Goal: Task Accomplishment & Management: Use online tool/utility

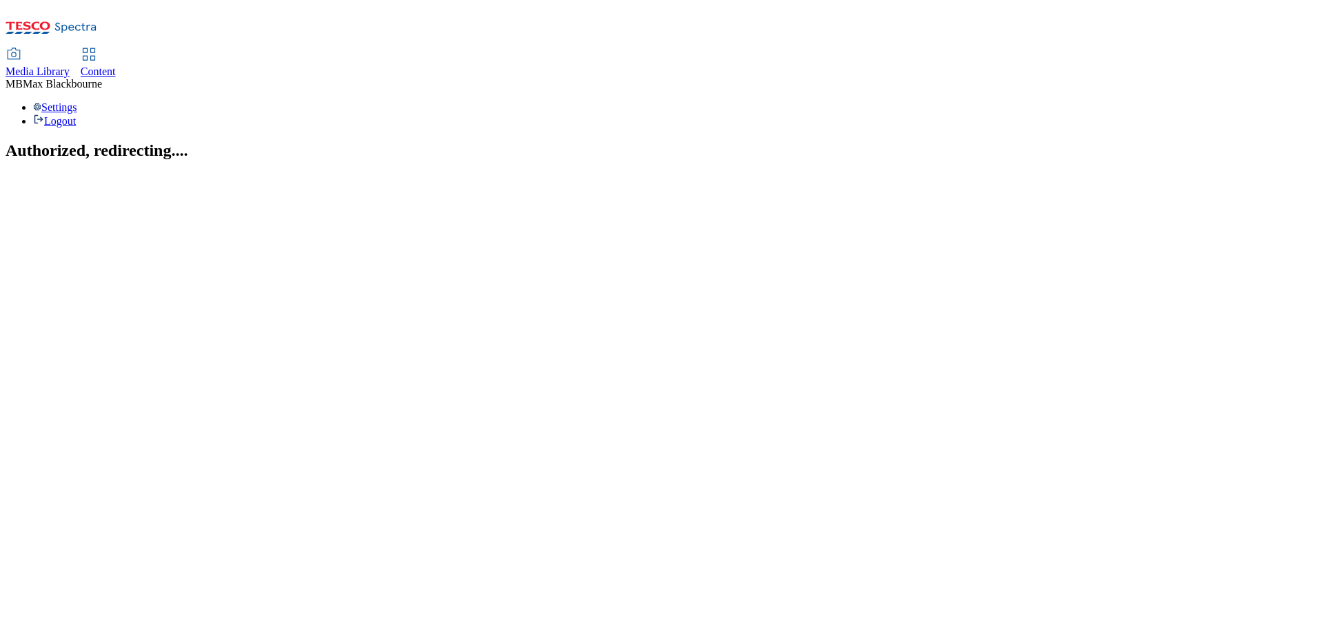
click at [97, 46] on icon at bounding box center [89, 54] width 17 height 17
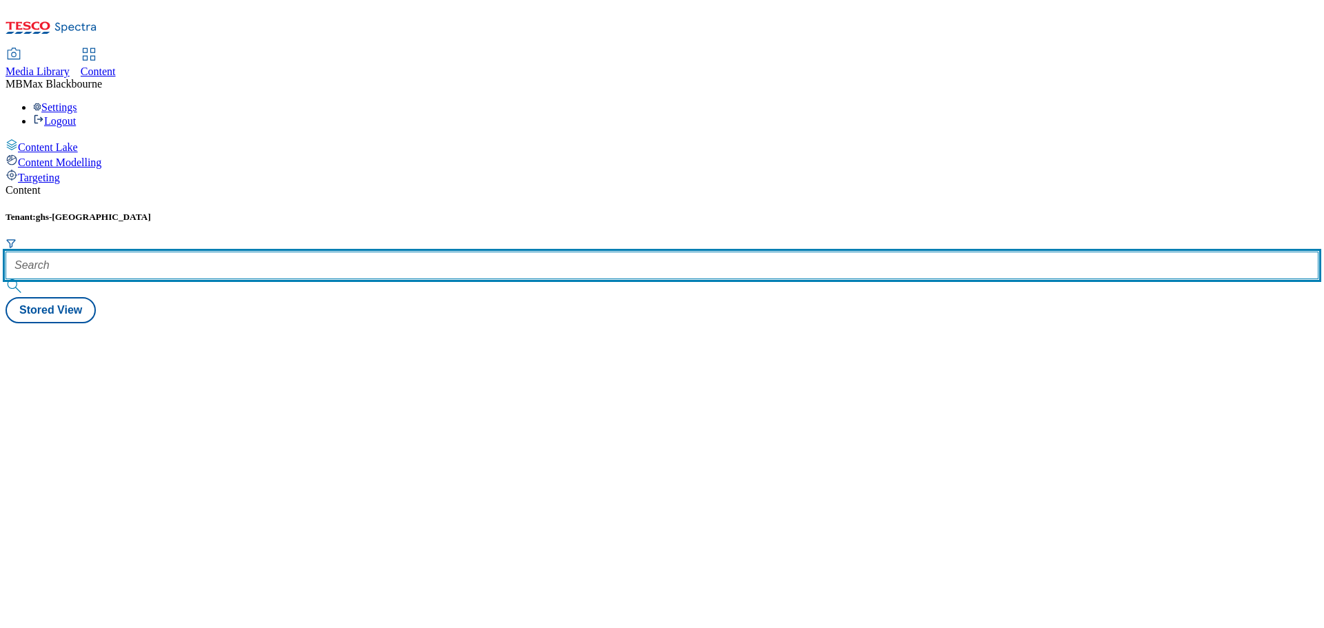
click at [289, 252] on input "text" at bounding box center [662, 266] width 1313 height 28
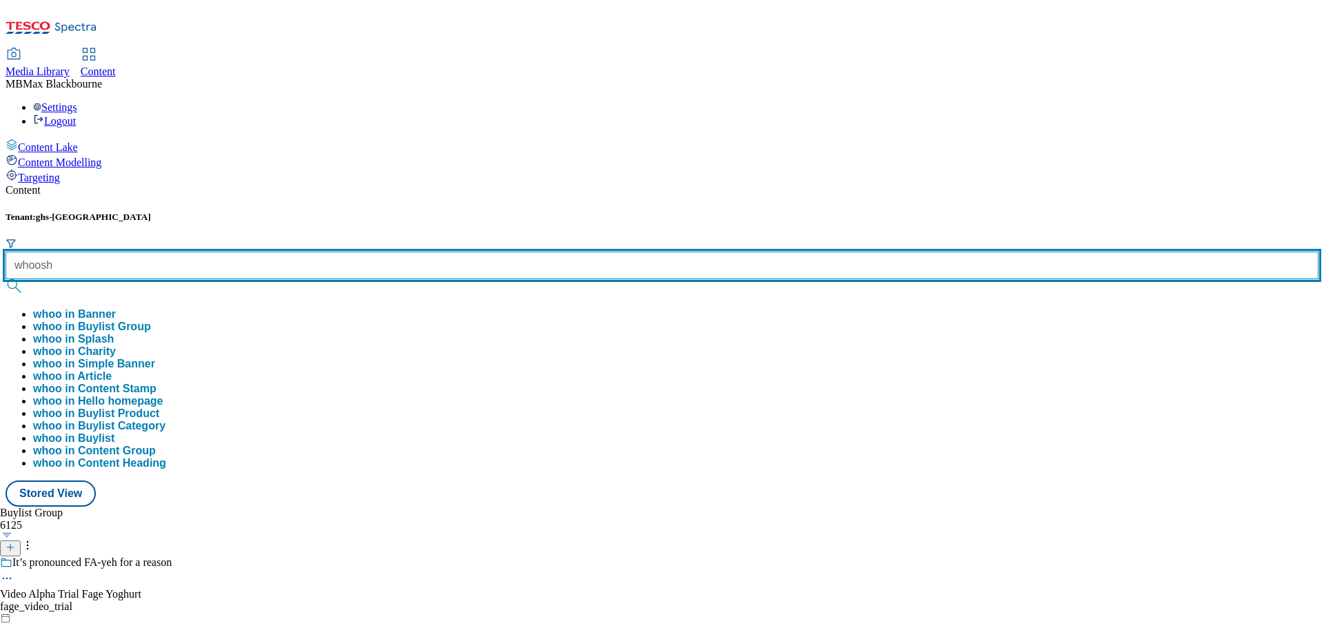
type input "whoosh"
click at [6, 279] on button "submit" at bounding box center [15, 286] width 19 height 14
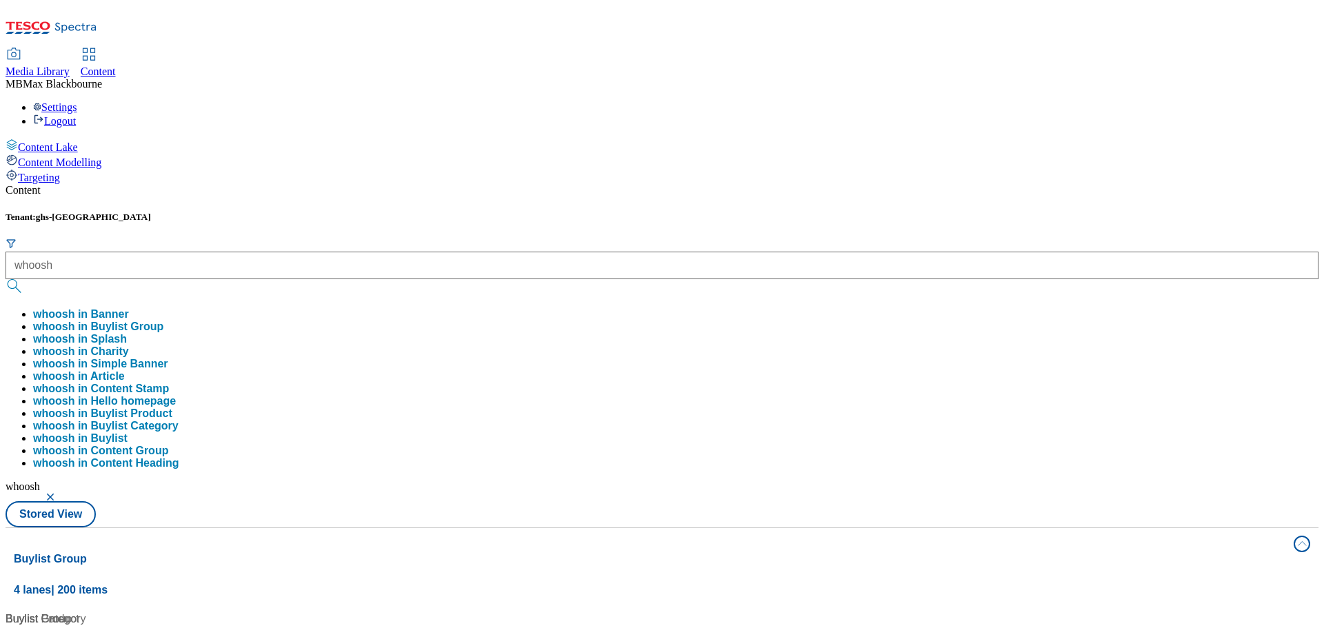
click at [460, 212] on div "Tenant: ghs-uk whoosh whoosh in Banner whoosh in Buylist Group whoosh in Splash…" at bounding box center [662, 370] width 1313 height 316
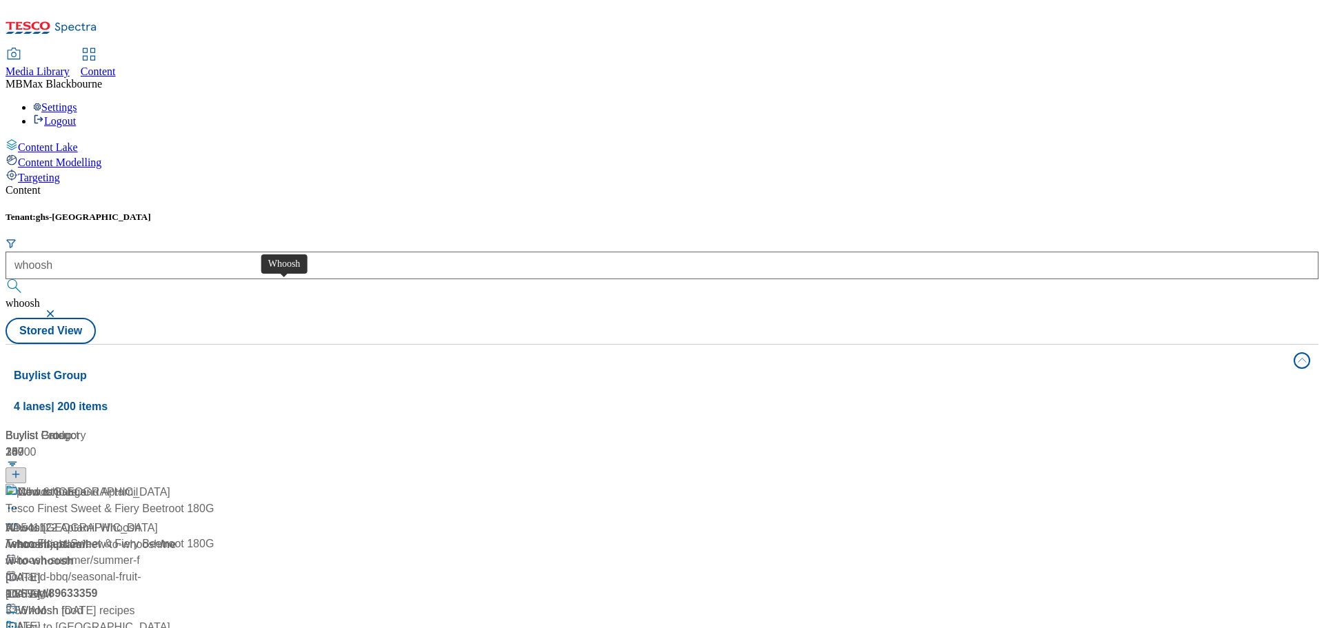
click at [46, 520] on div "Whoosh" at bounding box center [26, 528] width 41 height 17
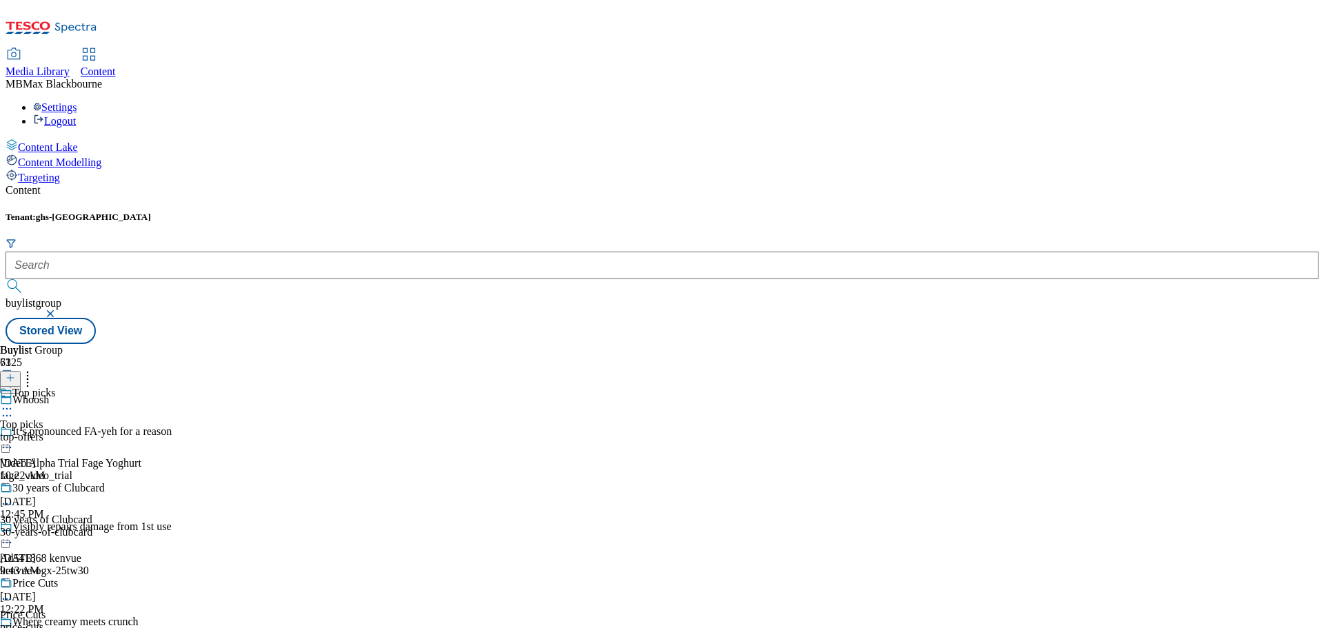
scroll to position [8823, 0]
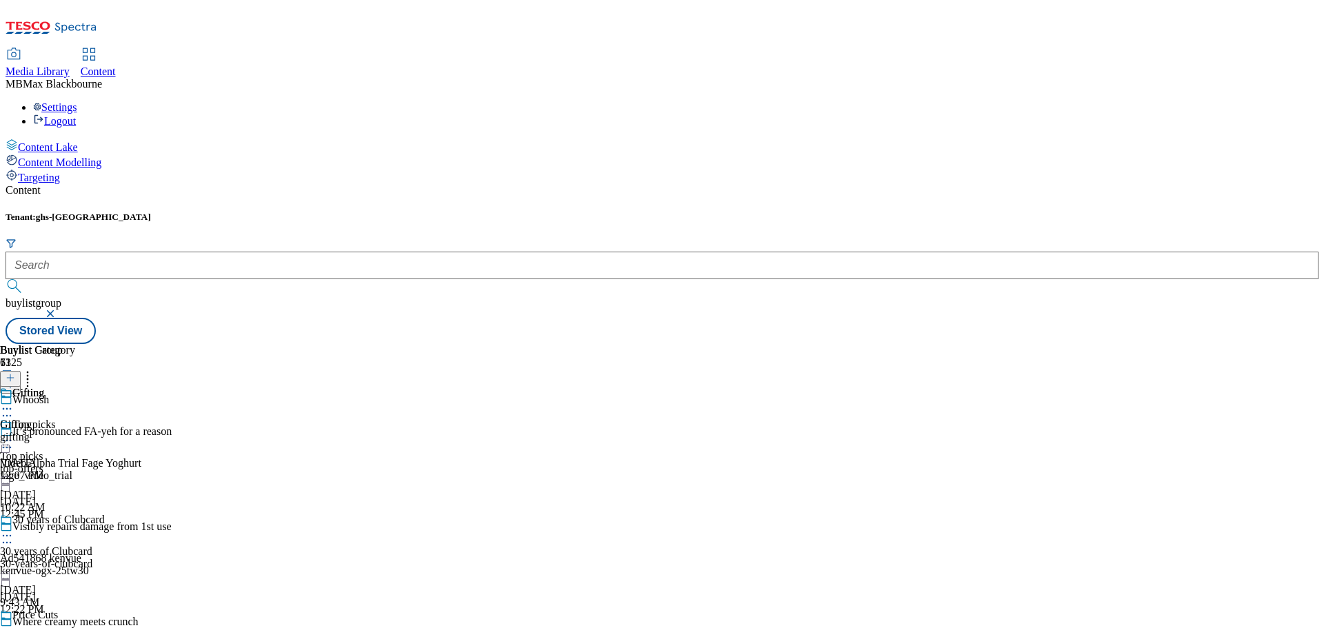
click at [75, 387] on div "Gifting Gifting gifting [DATE] 12:07 PM" at bounding box center [37, 434] width 75 height 95
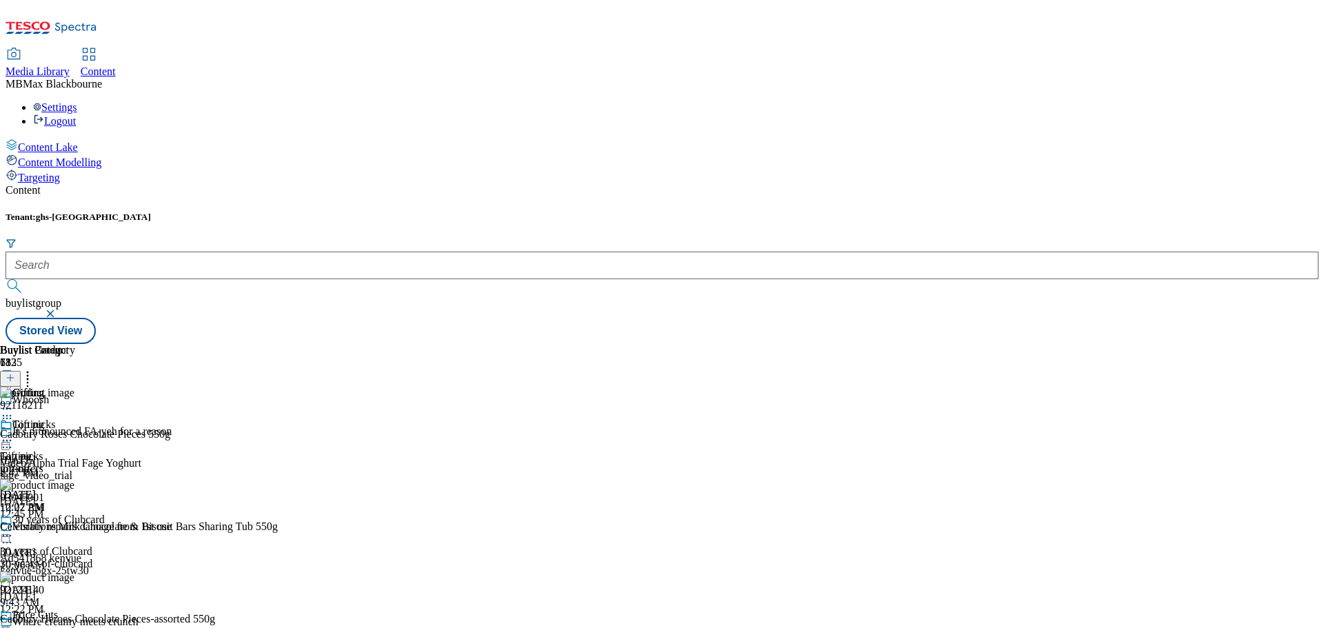
click at [34, 369] on icon at bounding box center [28, 376] width 14 height 14
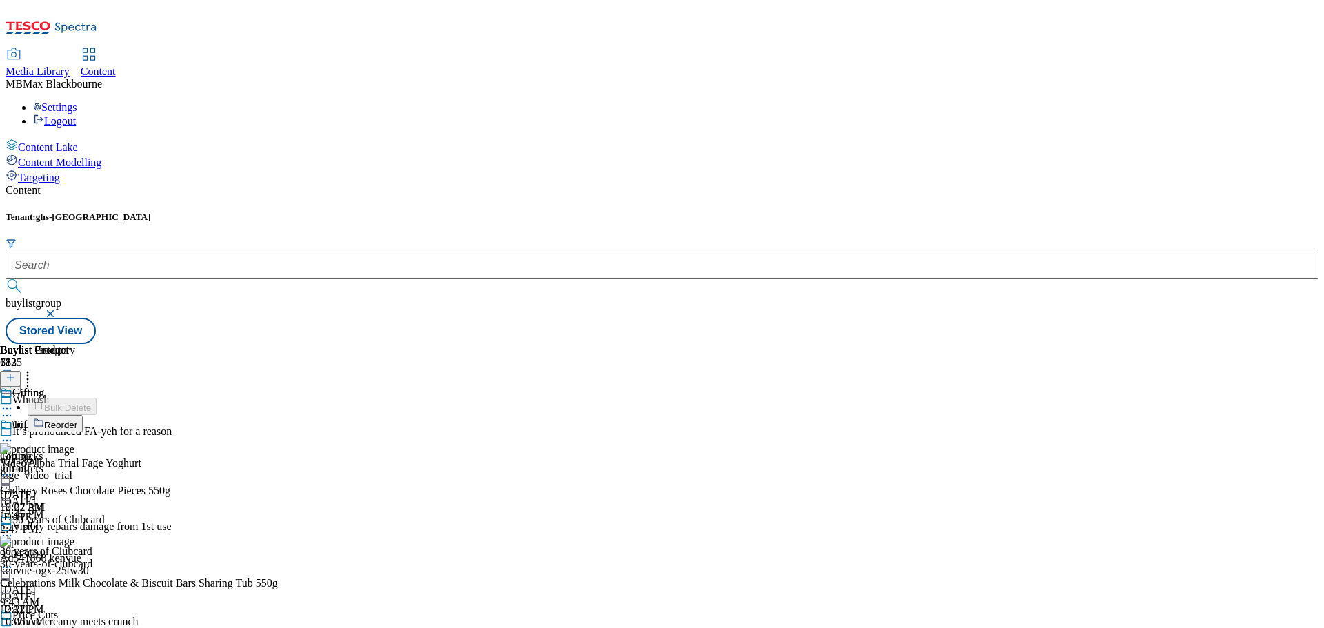
click at [414, 415] on li "Reorder" at bounding box center [221, 423] width 386 height 17
click at [77, 420] on span "Reorder" at bounding box center [60, 425] width 33 height 10
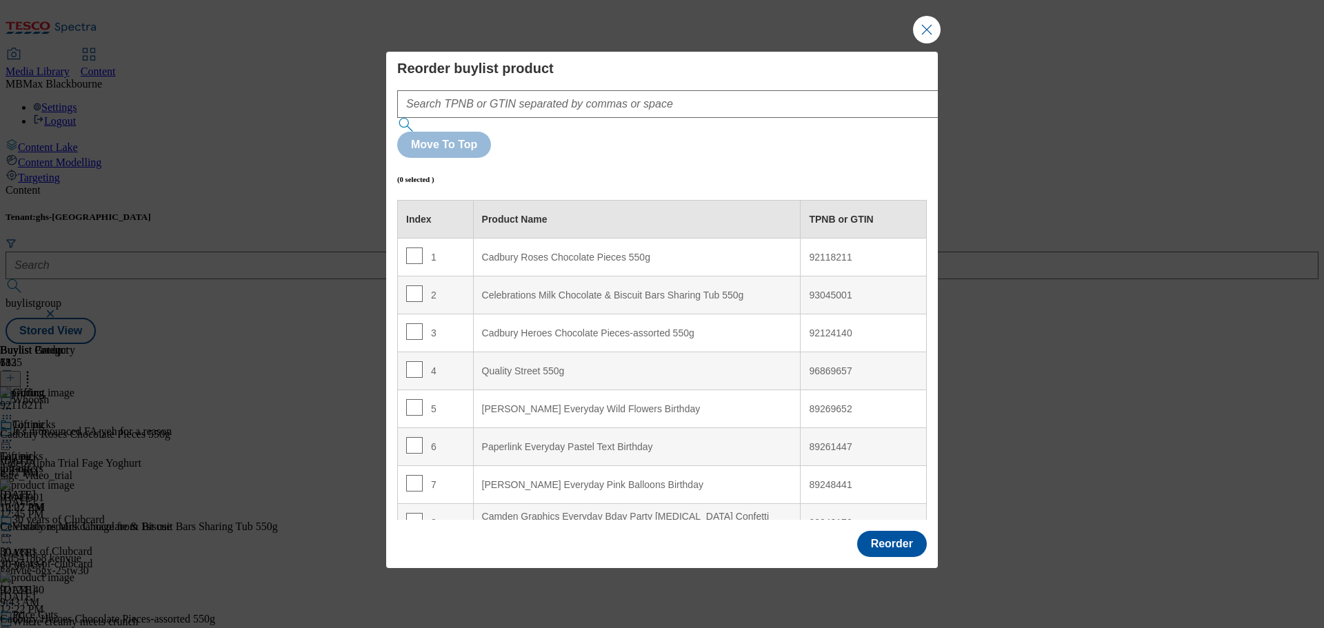
drag, startPoint x: 476, startPoint y: 378, endPoint x: 450, endPoint y: 365, distance: 29.3
click at [475, 390] on Birthday "[PERSON_NAME] Everyday Wild Flowers Birthday" at bounding box center [637, 409] width 328 height 38
click at [415, 399] on input "Modal" at bounding box center [414, 407] width 17 height 17
checkbox input "true"
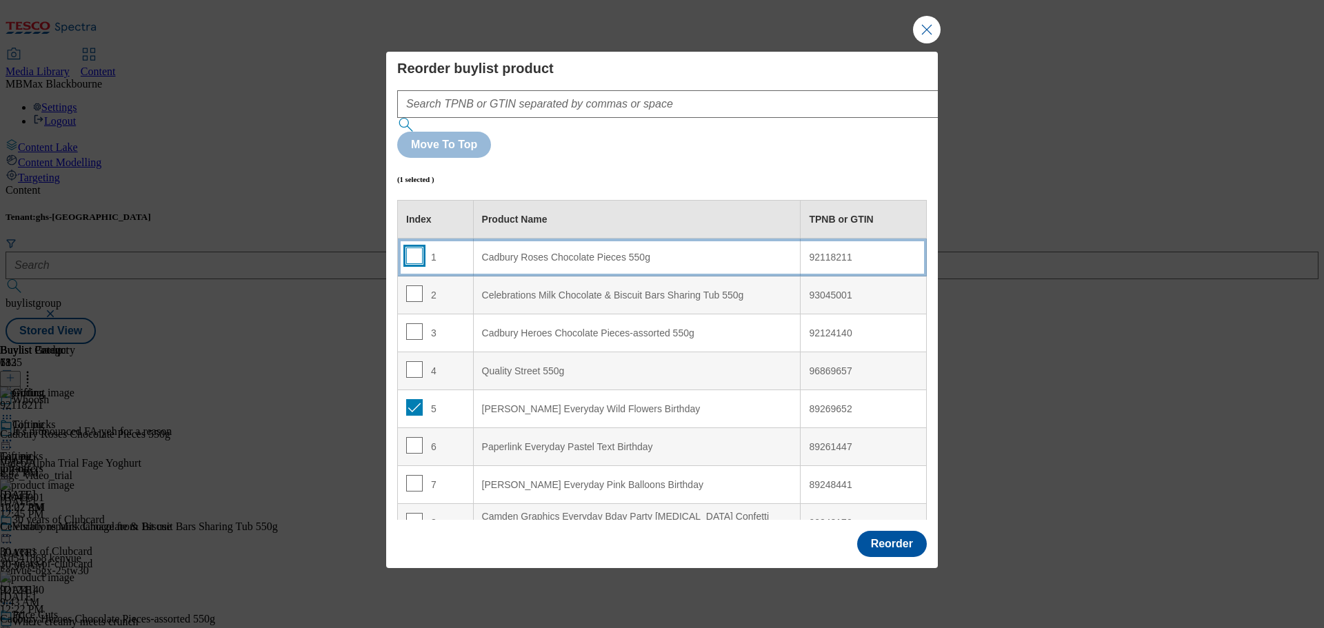
click at [419, 248] on input "Modal" at bounding box center [414, 256] width 17 height 17
checkbox input "true"
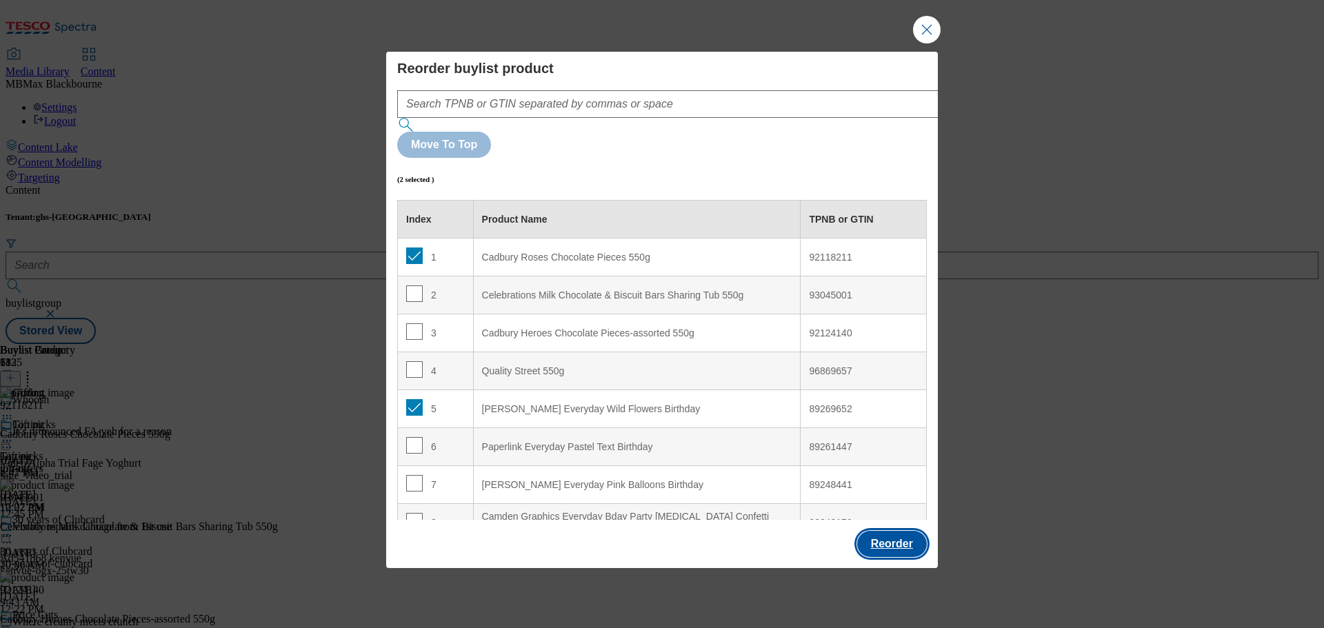
click at [874, 531] on button "Reorder" at bounding box center [892, 544] width 70 height 26
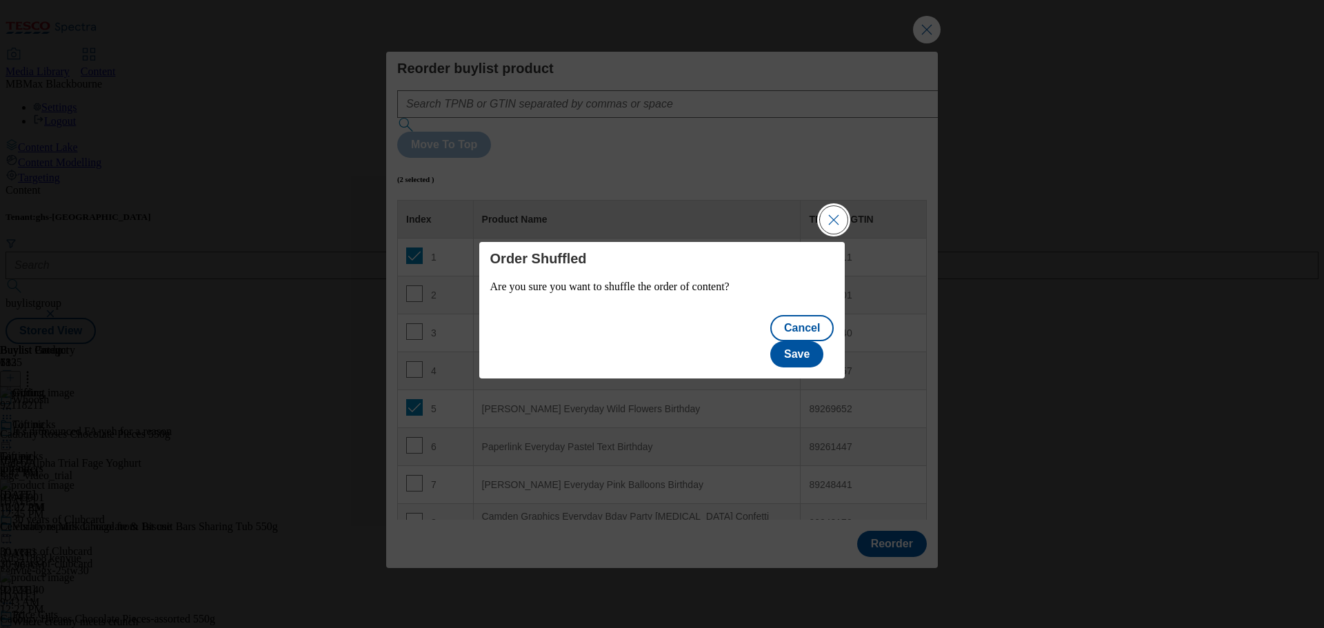
click at [830, 234] on button "Close Modal" at bounding box center [834, 220] width 28 height 28
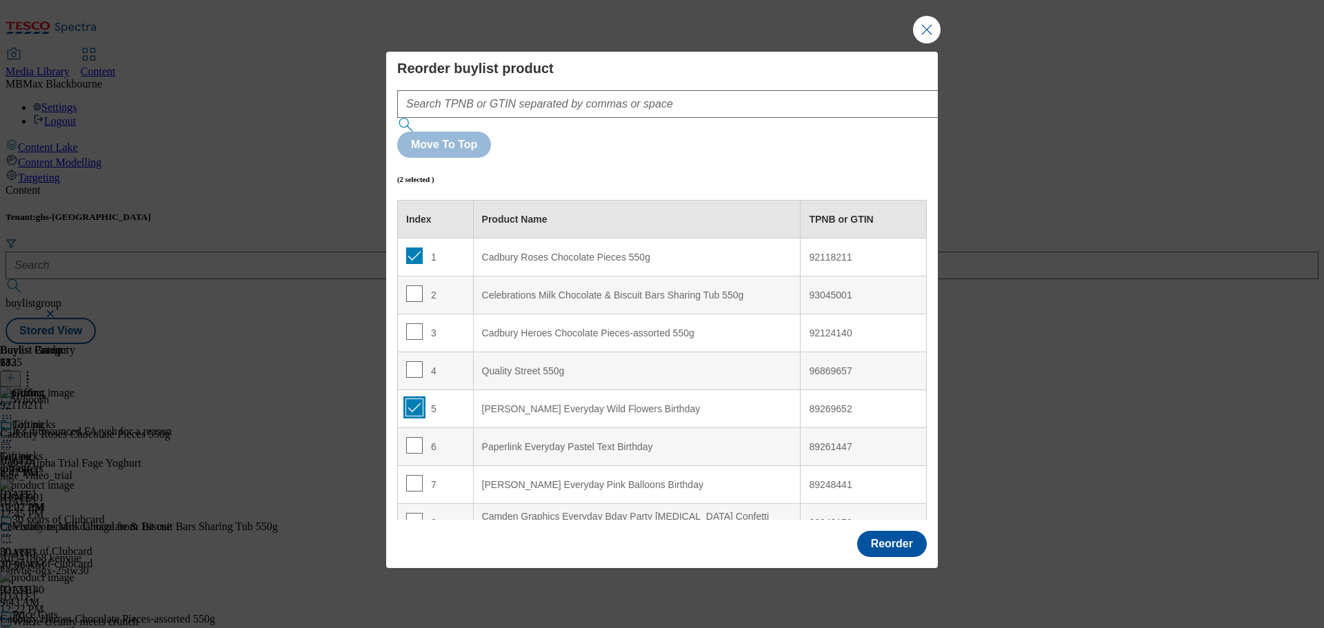
click at [413, 399] on input "Modal" at bounding box center [414, 407] width 17 height 17
checkbox input "false"
click at [420, 248] on div "1" at bounding box center [435, 258] width 59 height 20
click at [415, 248] on input "Modal" at bounding box center [414, 256] width 17 height 17
checkbox input "false"
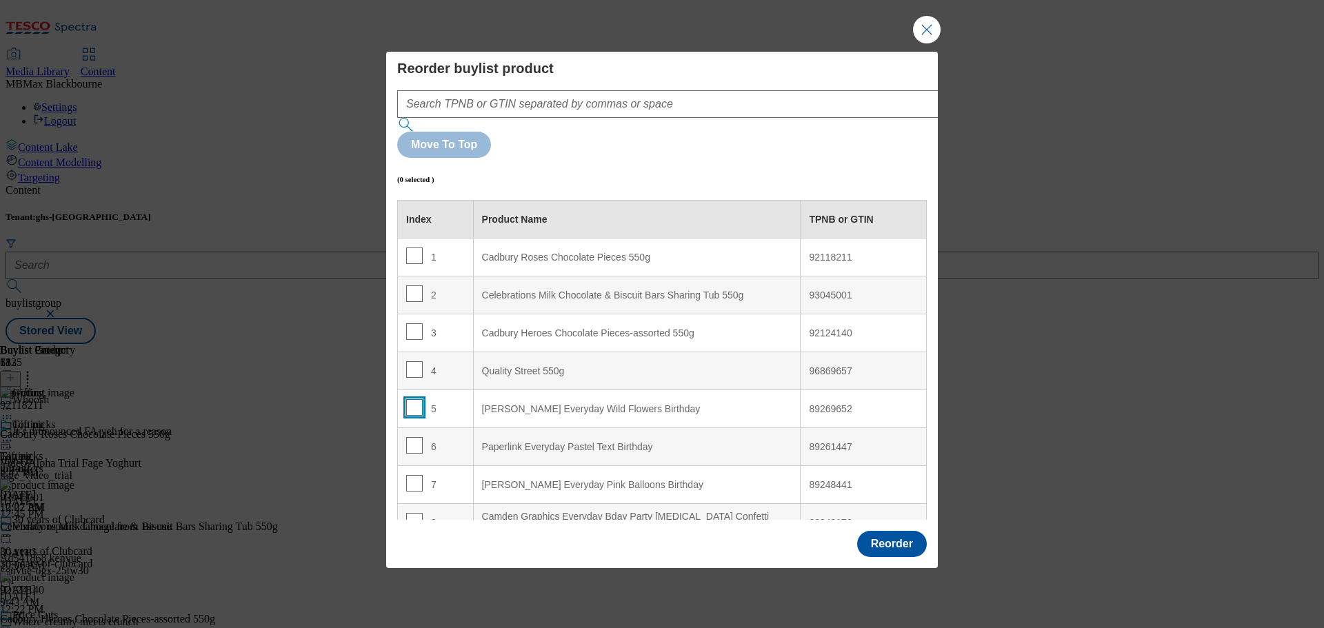
drag, startPoint x: 415, startPoint y: 374, endPoint x: 423, endPoint y: 315, distance: 59.2
click at [411, 399] on input "Modal" at bounding box center [414, 407] width 17 height 17
checkbox input "true"
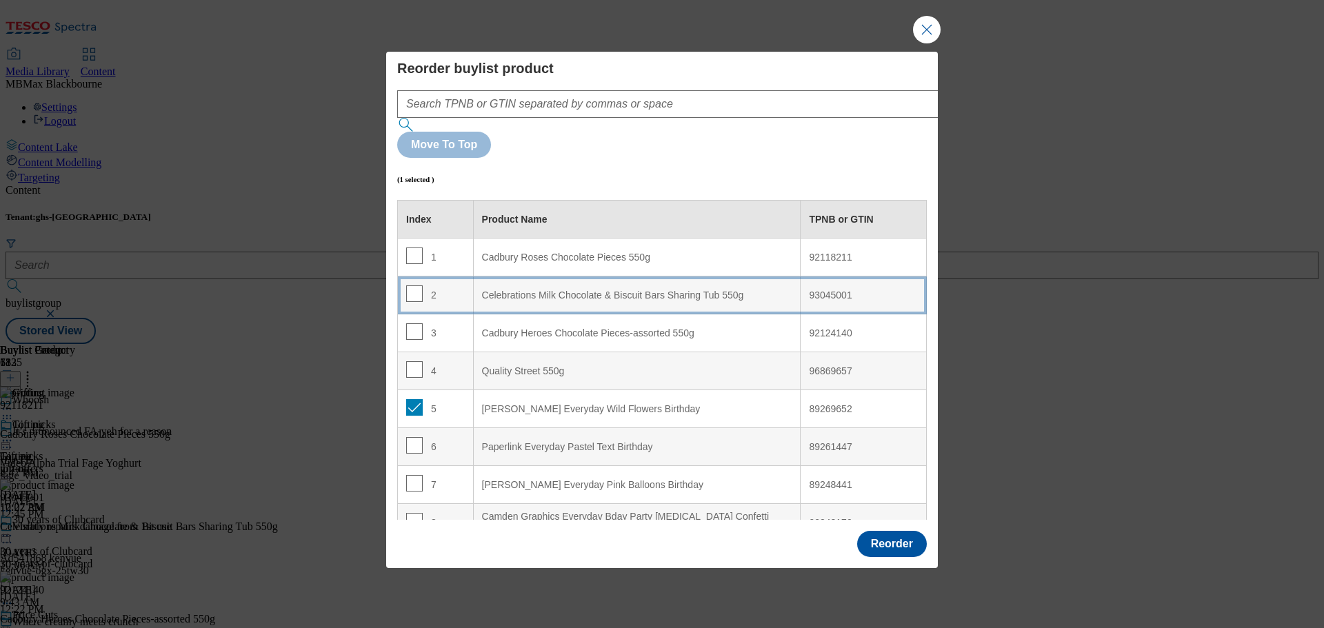
click at [436, 277] on td "2" at bounding box center [436, 296] width 76 height 38
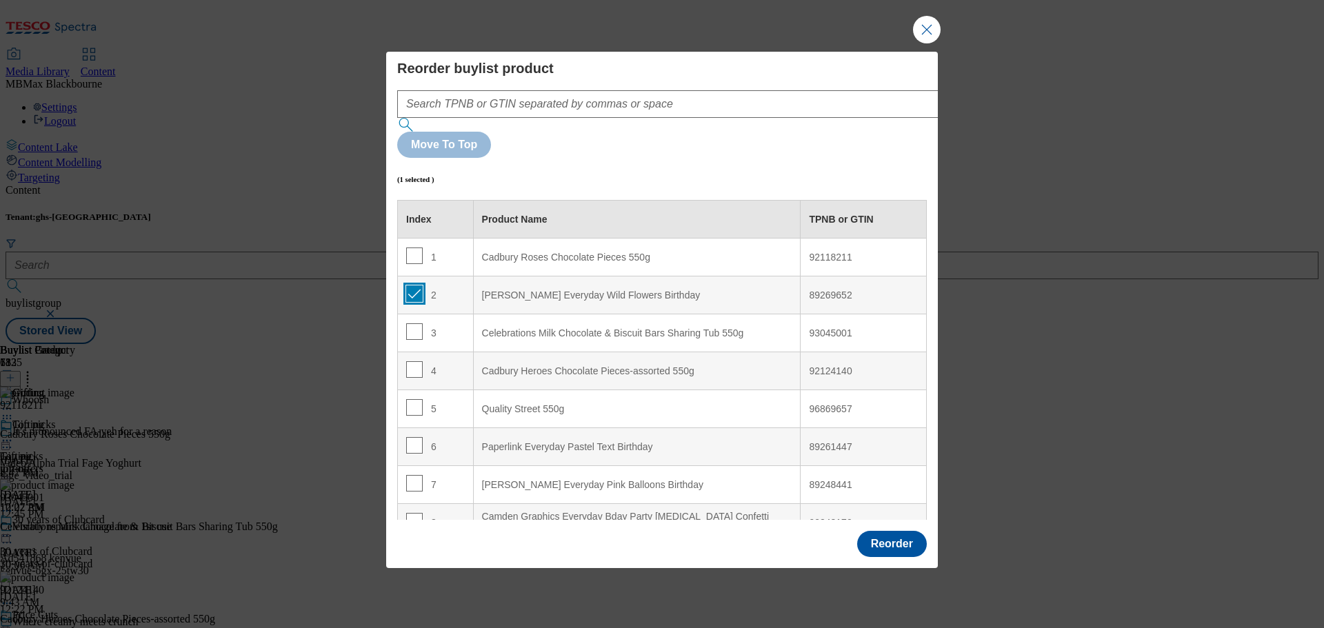
click at [411, 286] on input "Modal" at bounding box center [414, 294] width 17 height 17
checkbox input "false"
click at [410, 475] on input "Modal" at bounding box center [414, 483] width 17 height 17
checkbox input "true"
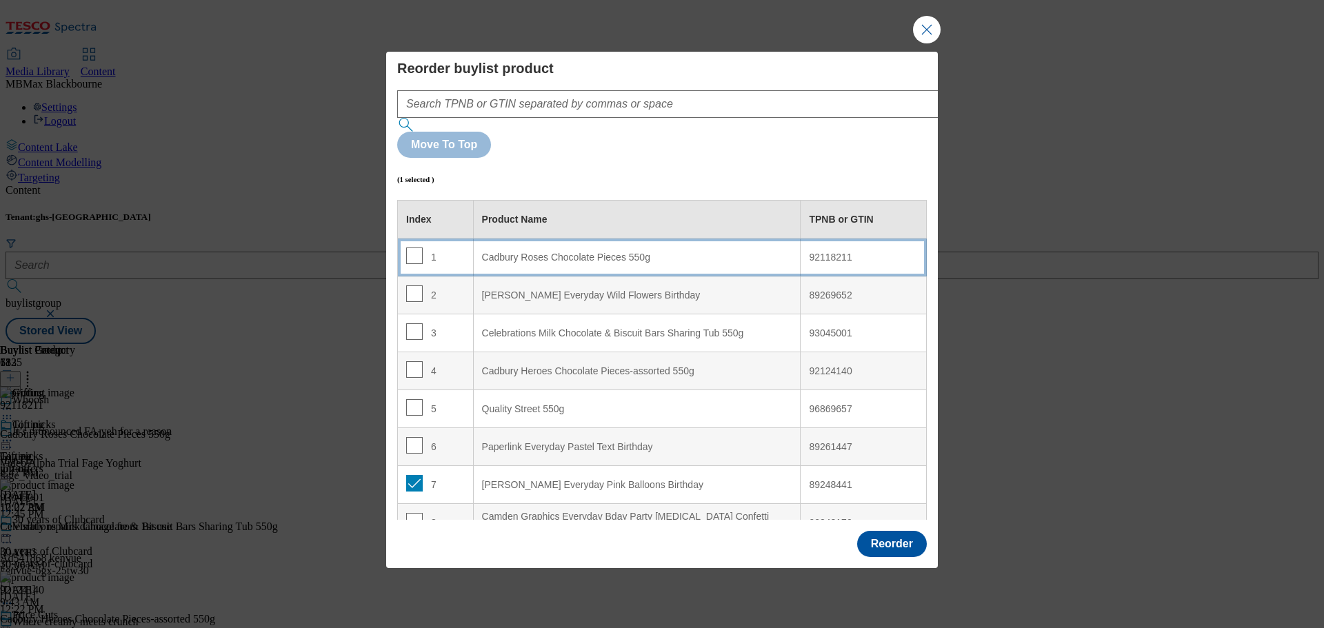
click at [421, 239] on td "1" at bounding box center [436, 258] width 76 height 38
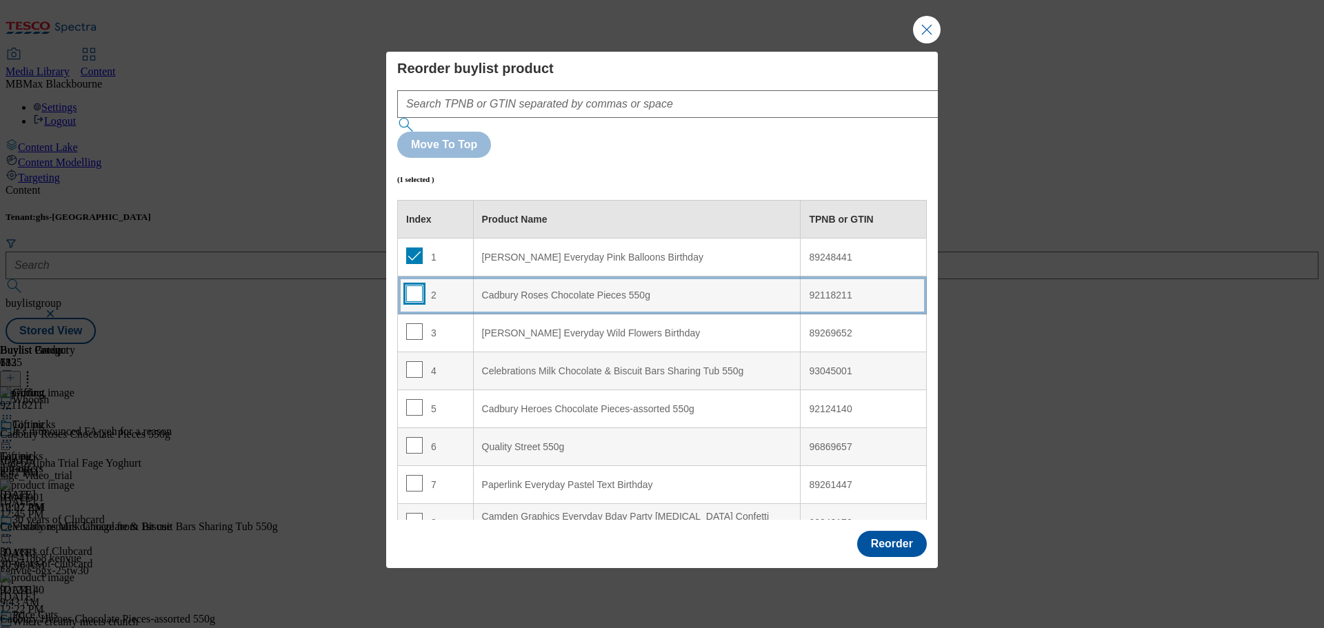
click at [413, 286] on input "Modal" at bounding box center [414, 294] width 17 height 17
checkbox input "true"
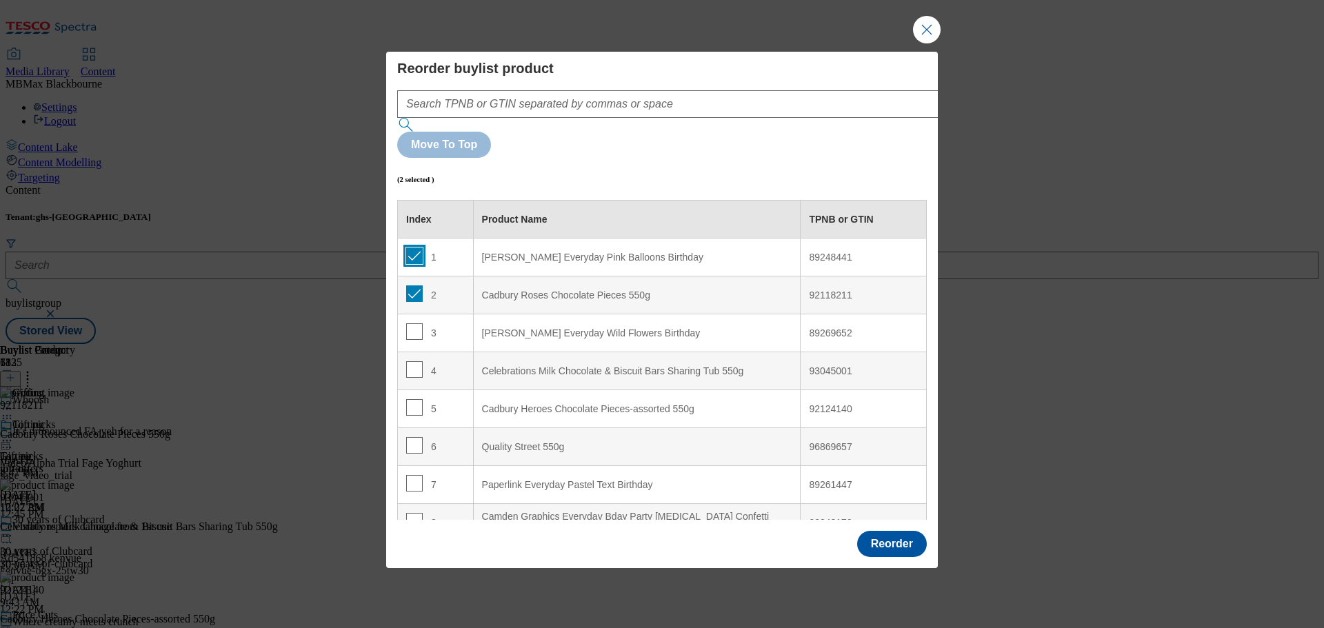
click at [412, 248] on input "Modal" at bounding box center [414, 256] width 17 height 17
checkbox input "false"
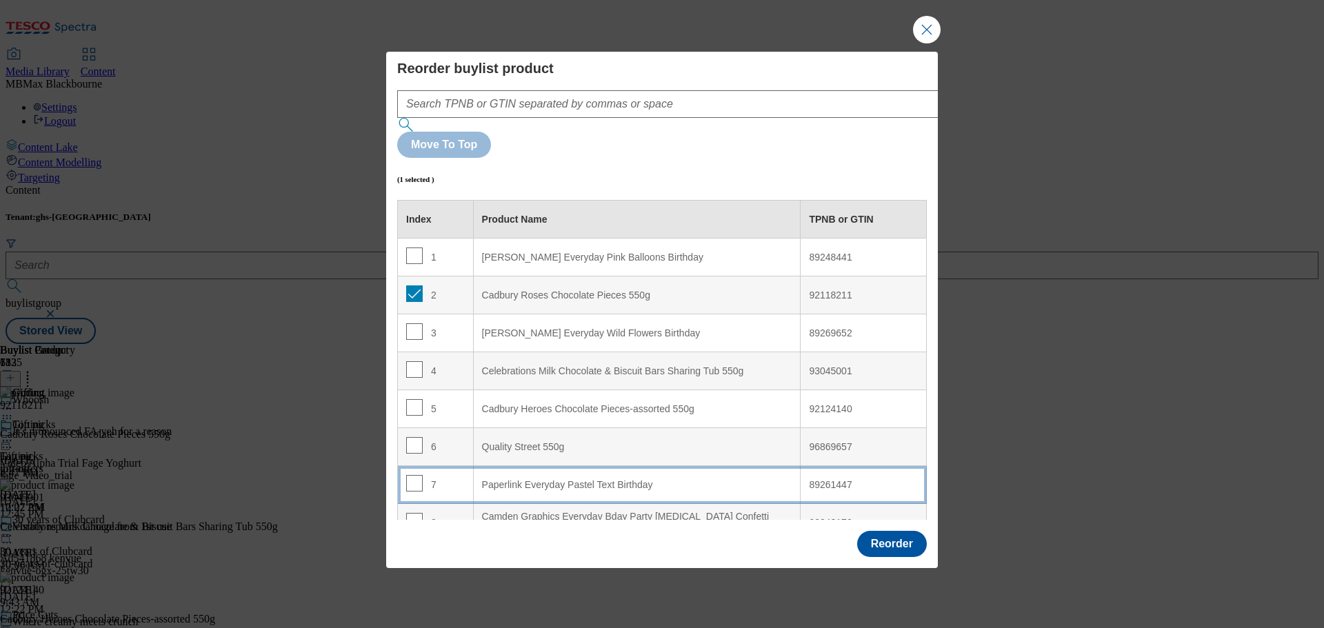
click at [439, 466] on td "7" at bounding box center [436, 485] width 76 height 38
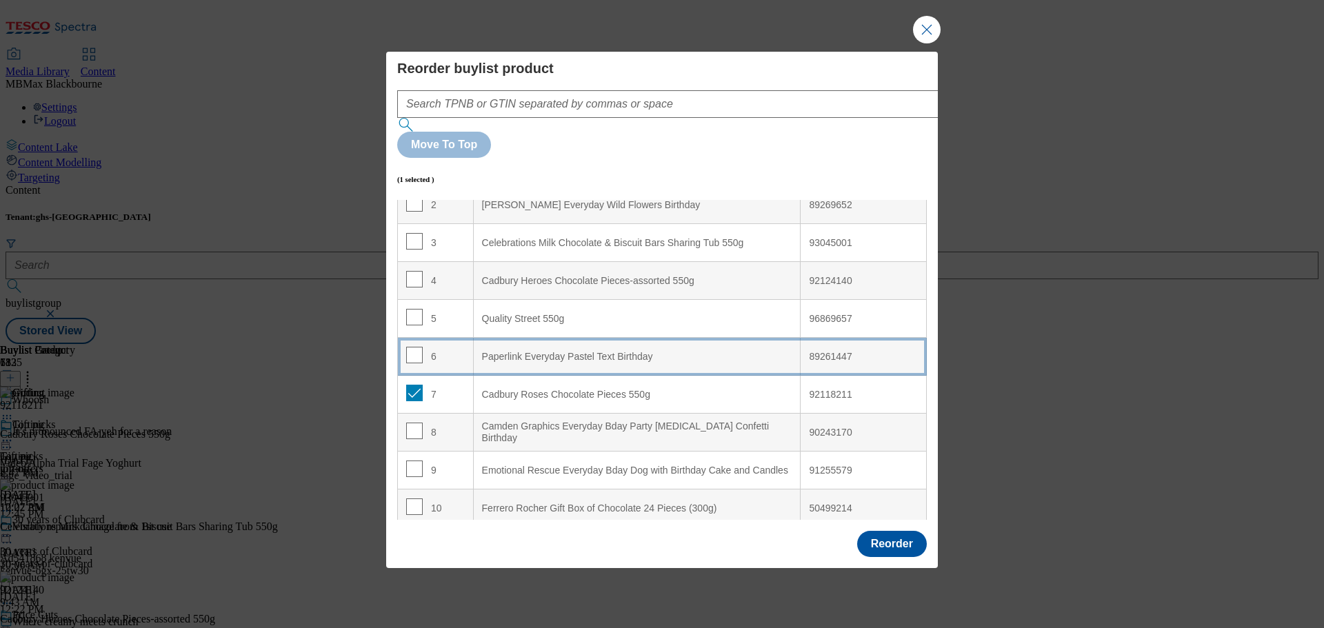
scroll to position [69, 0]
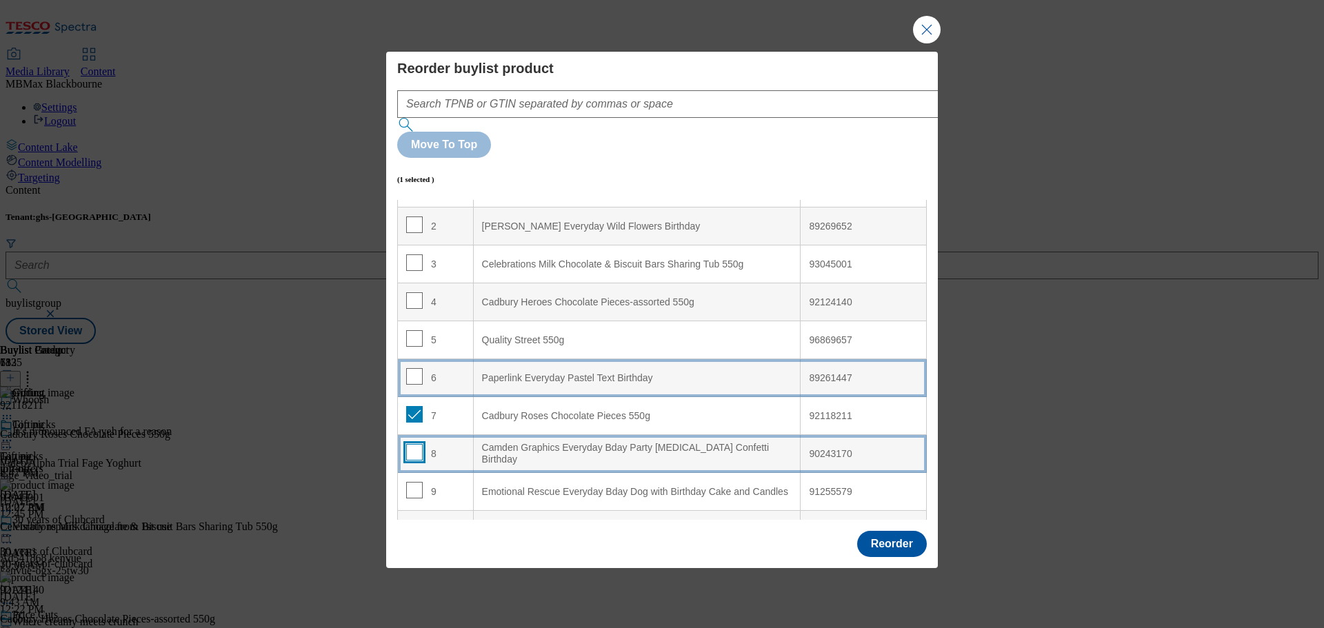
click at [419, 444] on input "Modal" at bounding box center [414, 452] width 17 height 17
checkbox input "true"
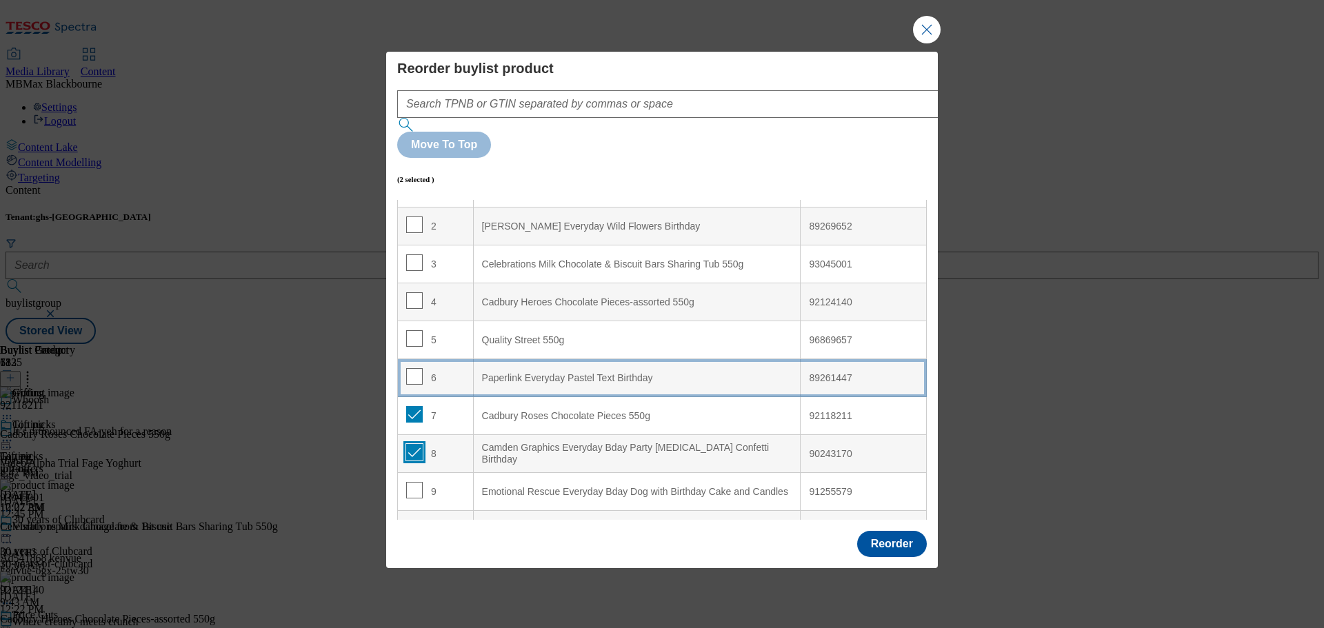
scroll to position [0, 0]
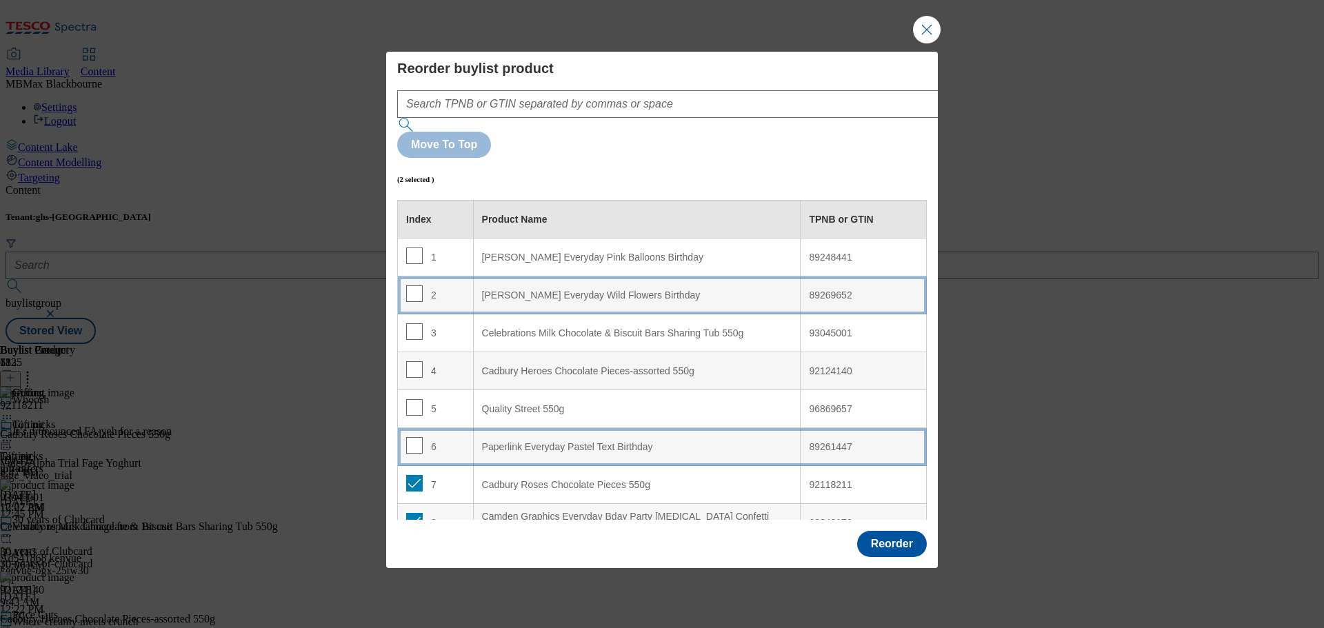
click at [434, 286] on div "2" at bounding box center [435, 296] width 59 height 20
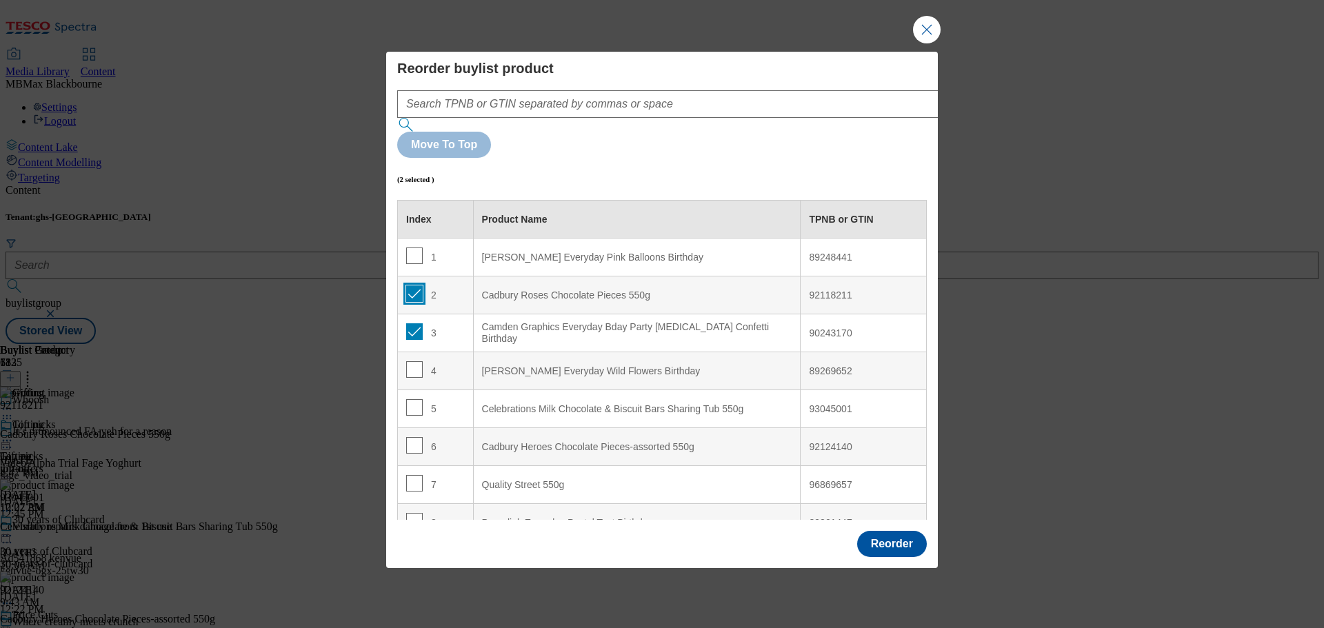
click at [415, 286] on input "Modal" at bounding box center [414, 294] width 17 height 17
checkbox input "false"
click at [414, 323] on input "Modal" at bounding box center [414, 331] width 17 height 17
checkbox input "false"
click at [414, 286] on input "Modal" at bounding box center [414, 294] width 17 height 17
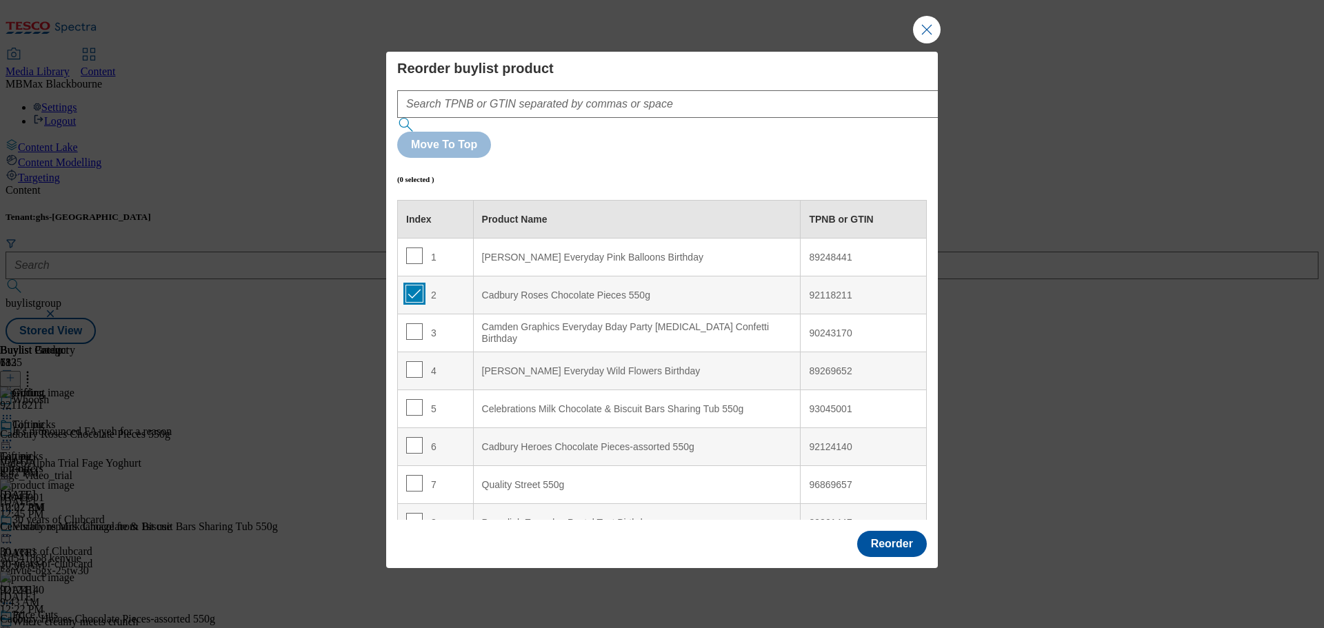
checkbox input "true"
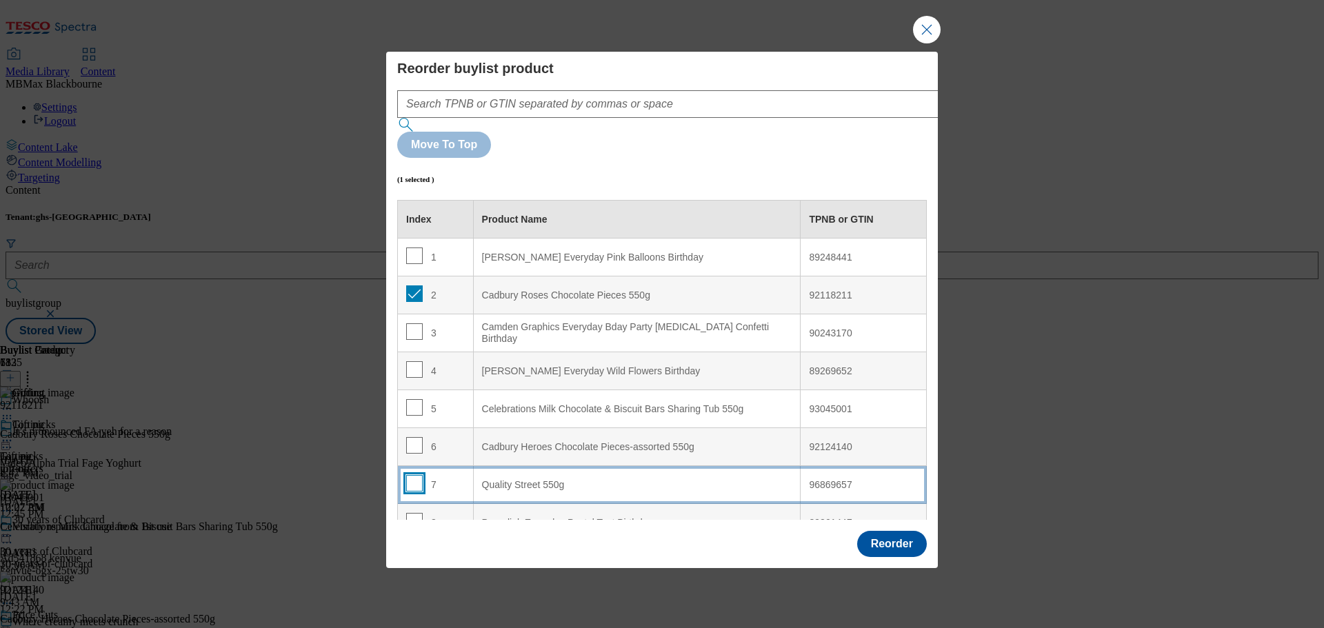
click at [413, 475] on input "Modal" at bounding box center [414, 483] width 17 height 17
checkbox input "true"
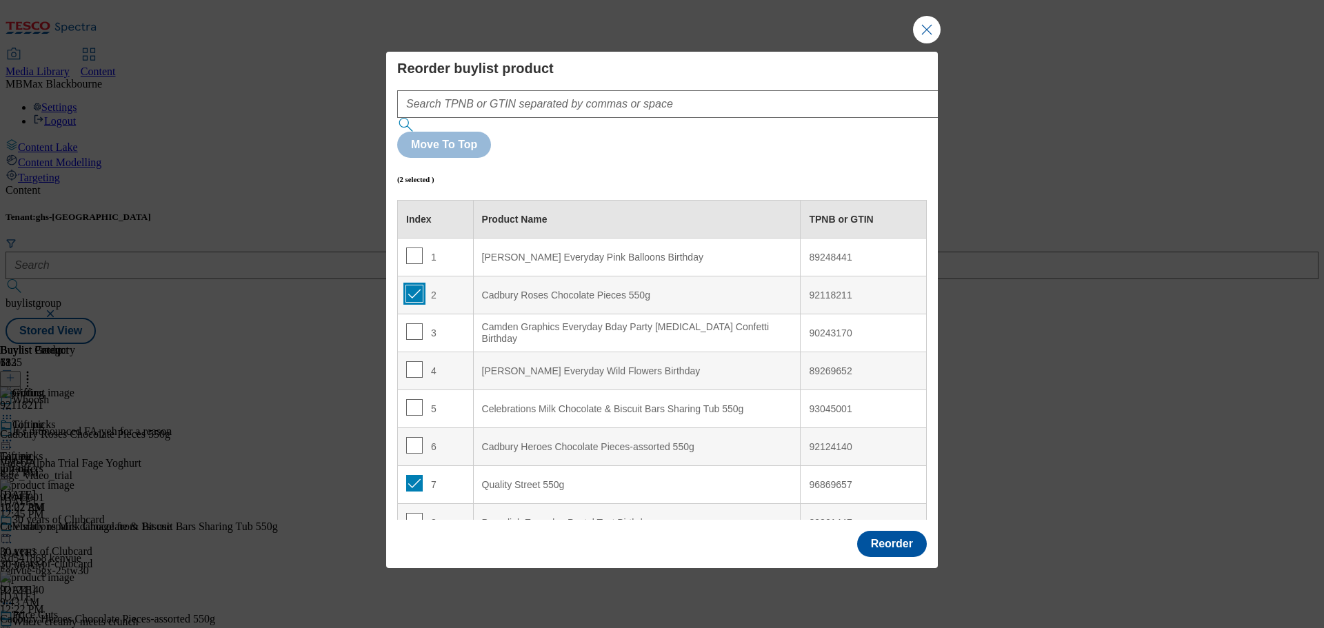
click at [414, 286] on input "Modal" at bounding box center [414, 294] width 17 height 17
checkbox input "false"
click at [410, 475] on input "Modal" at bounding box center [414, 483] width 17 height 17
checkbox input "false"
click at [417, 286] on input "Modal" at bounding box center [414, 294] width 17 height 17
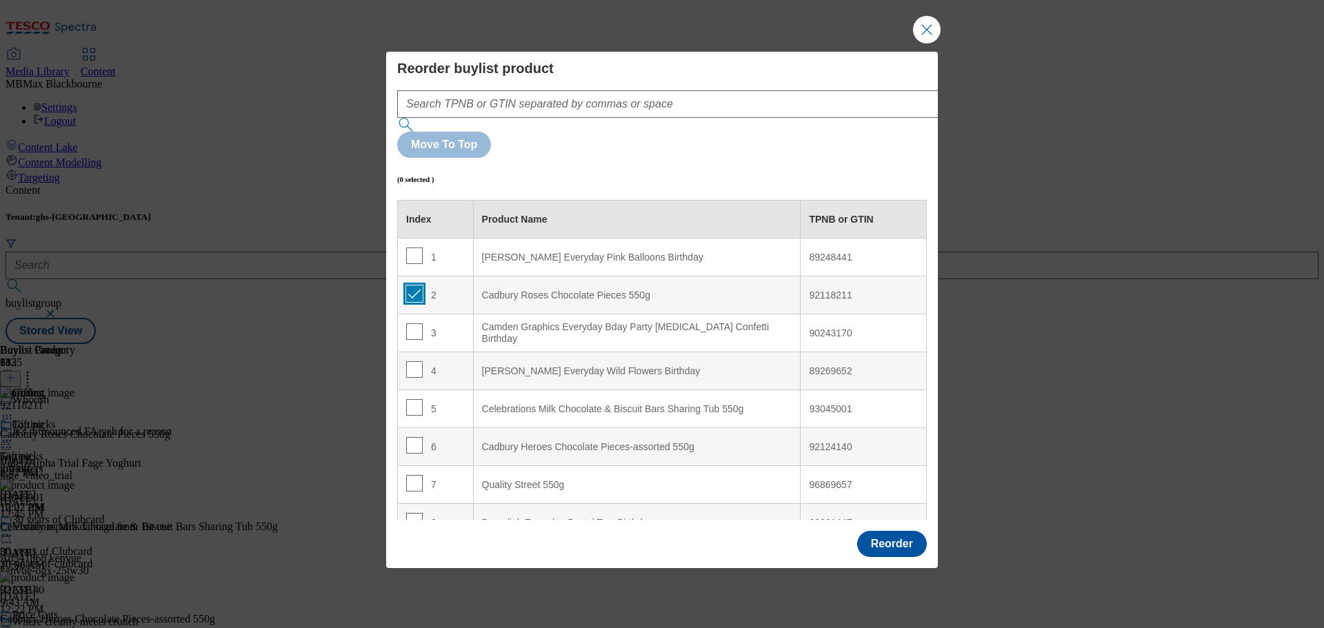
checkbox input "true"
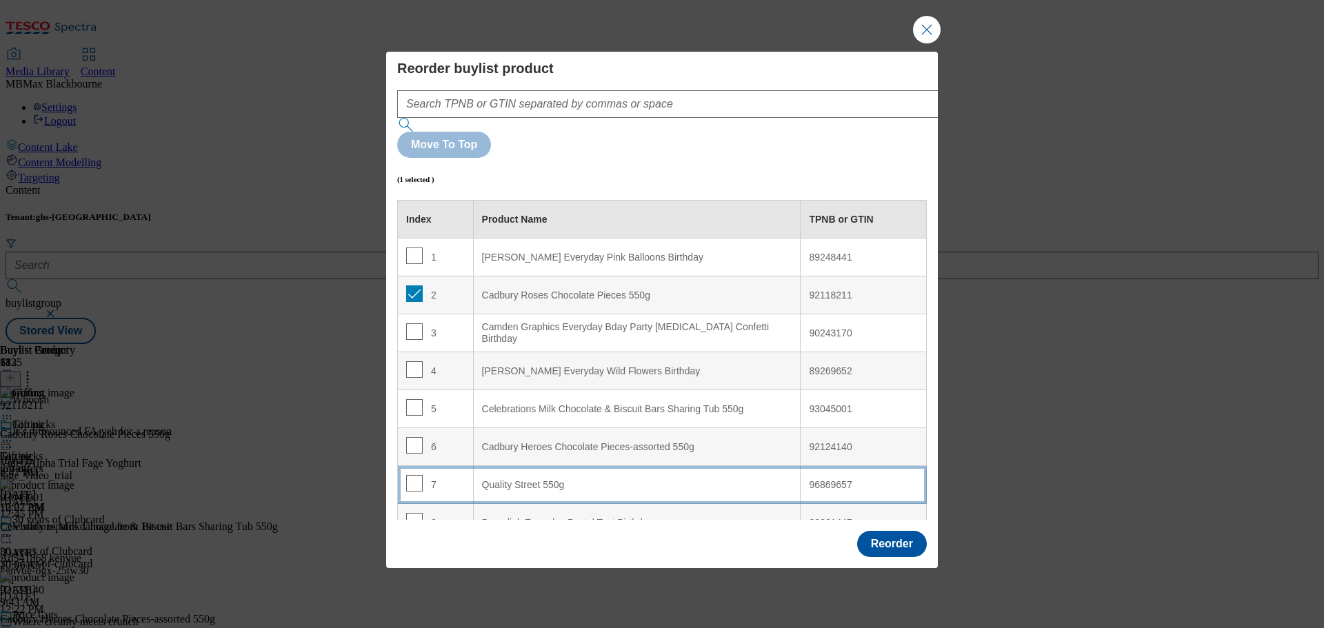
click at [459, 475] on div "7" at bounding box center [435, 485] width 59 height 20
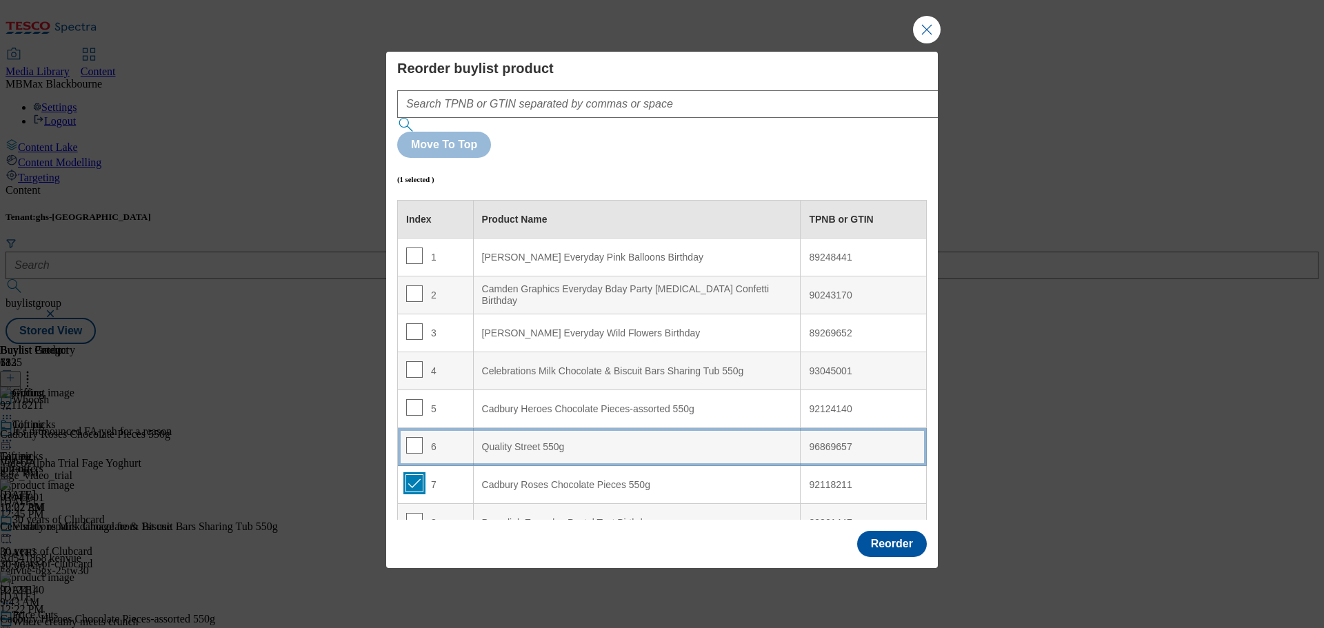
click at [411, 475] on input "Modal" at bounding box center [414, 483] width 17 height 17
checkbox input "false"
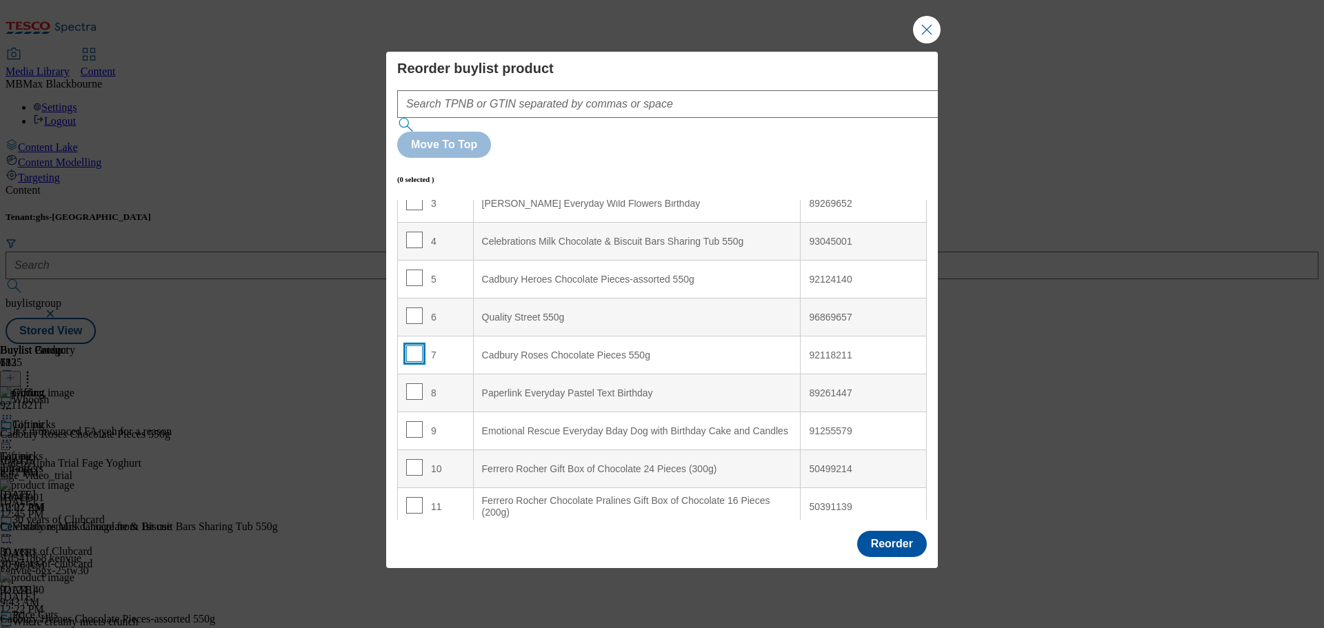
scroll to position [138, 0]
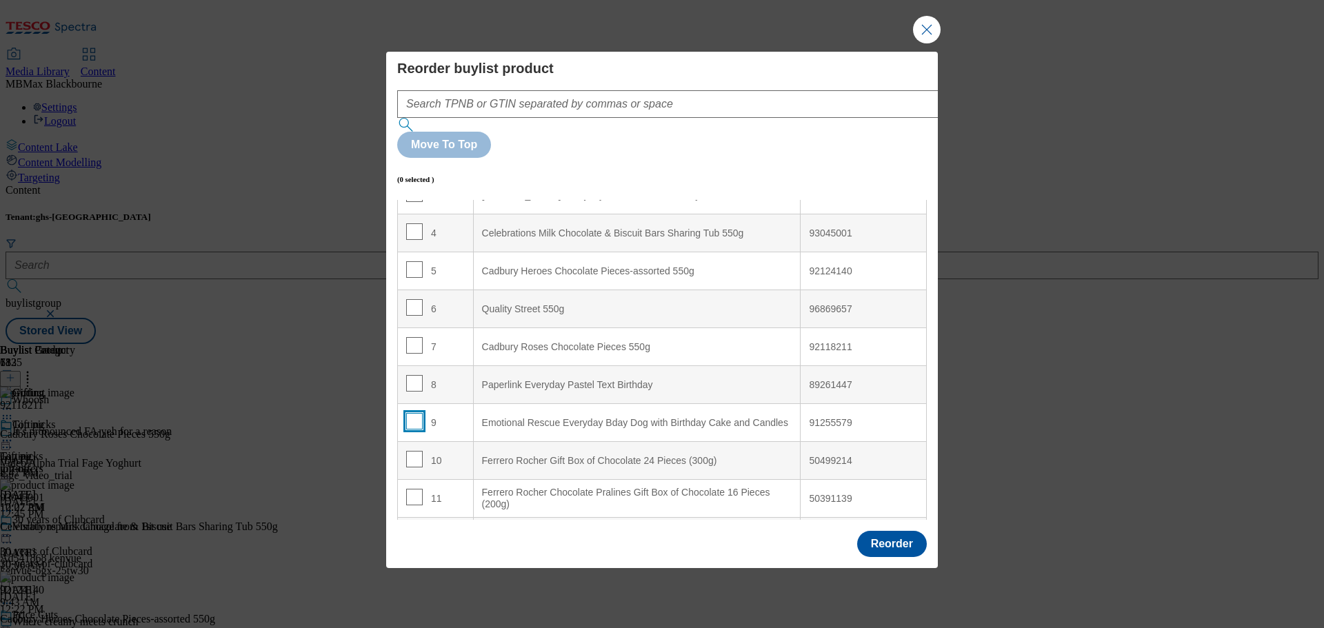
click at [408, 413] on input "Modal" at bounding box center [414, 421] width 17 height 17
checkbox input "true"
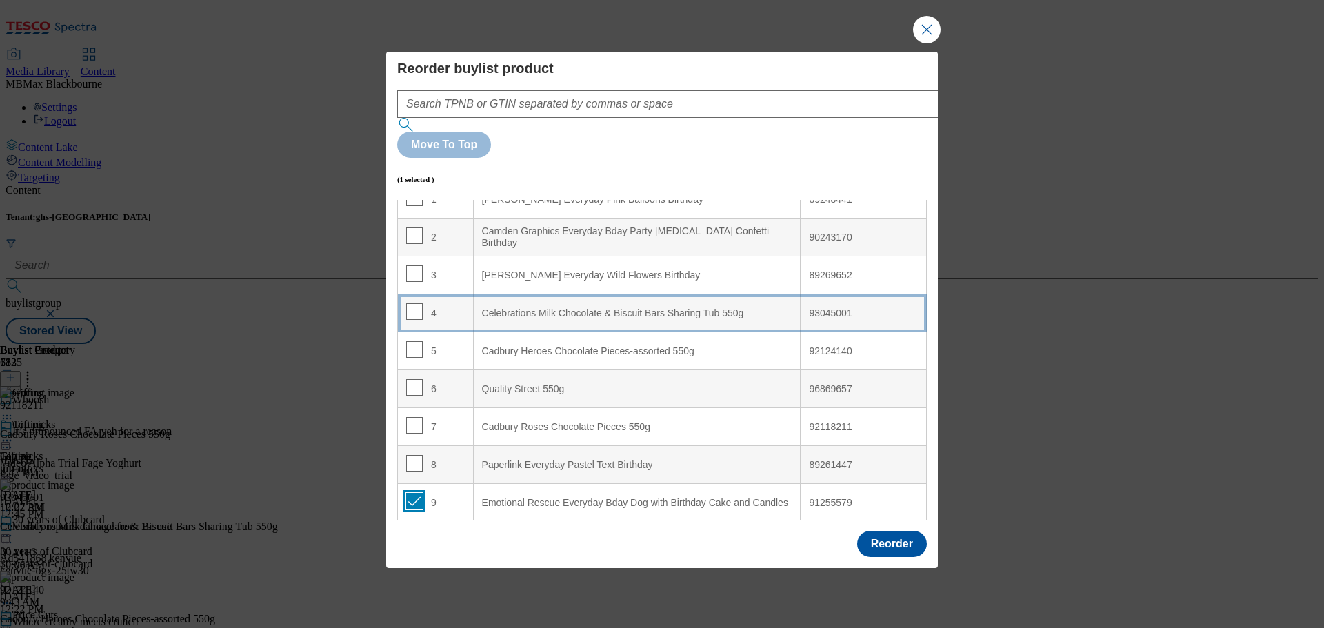
scroll to position [0, 0]
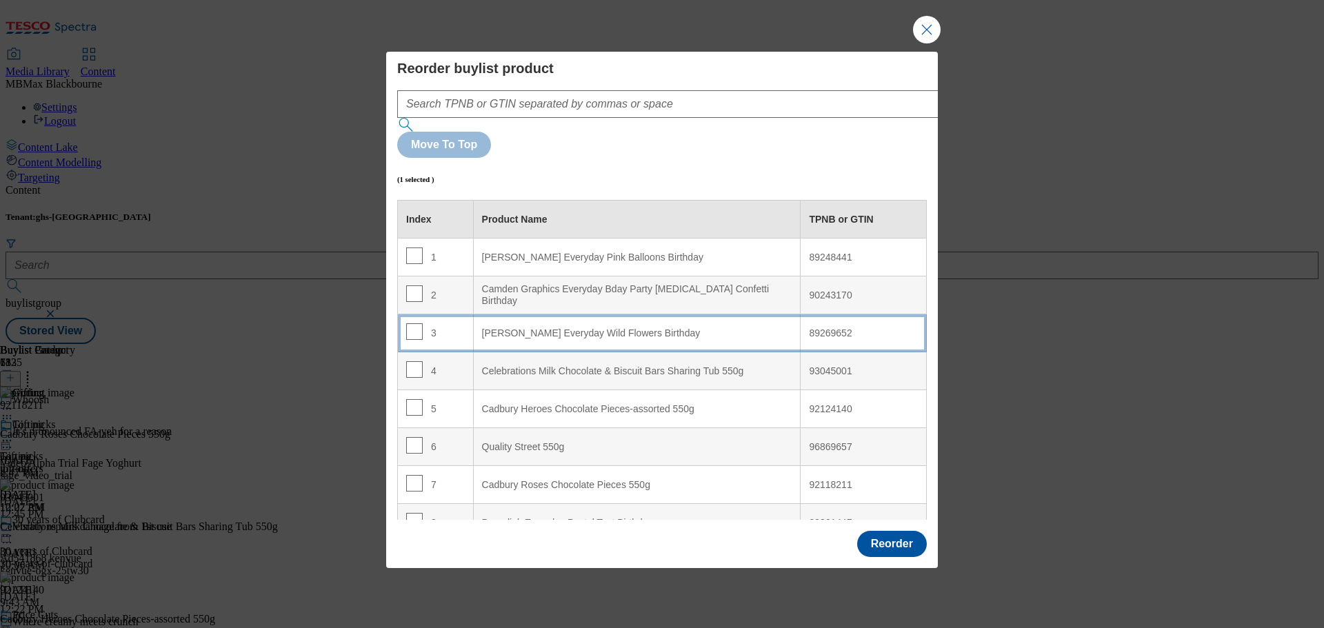
click at [451, 315] on td "3" at bounding box center [436, 334] width 76 height 38
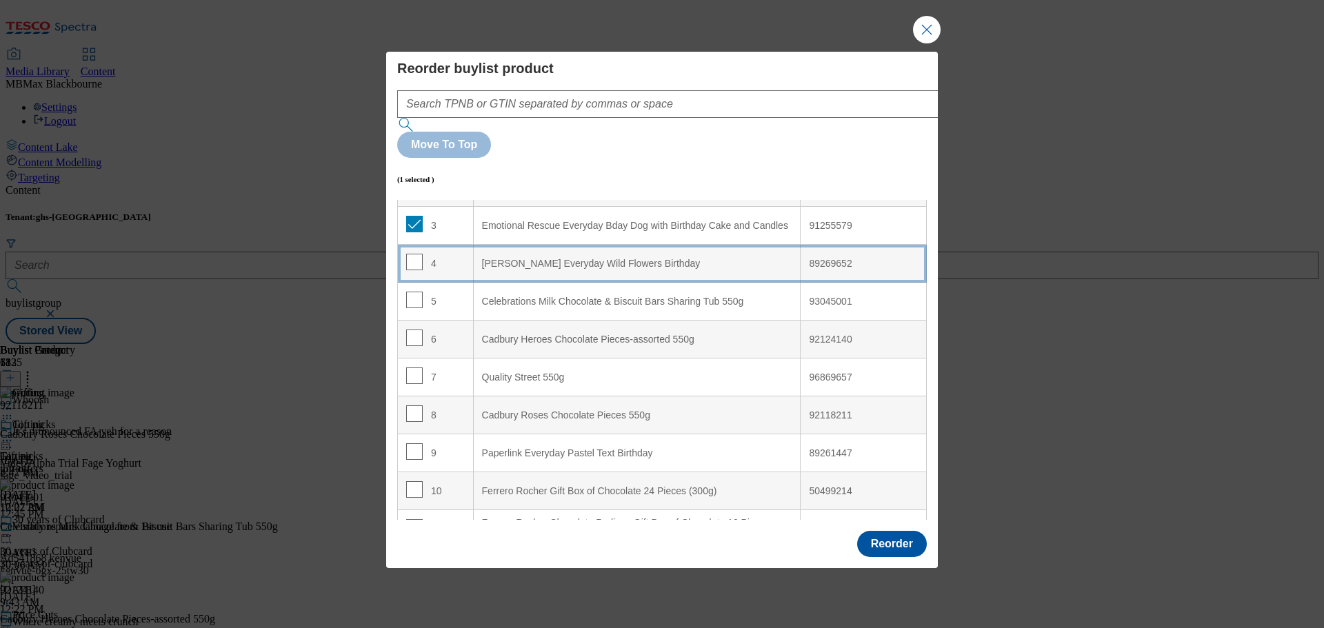
scroll to position [69, 0]
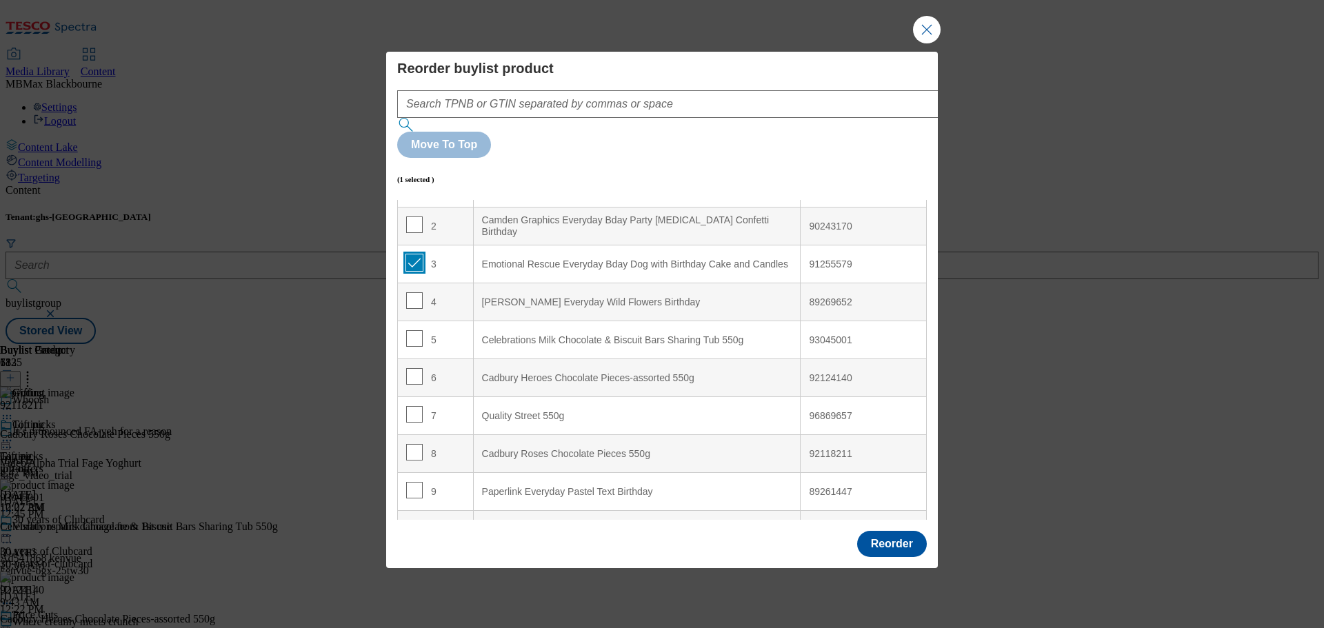
click at [408, 254] on input "Modal" at bounding box center [414, 262] width 17 height 17
checkbox input "false"
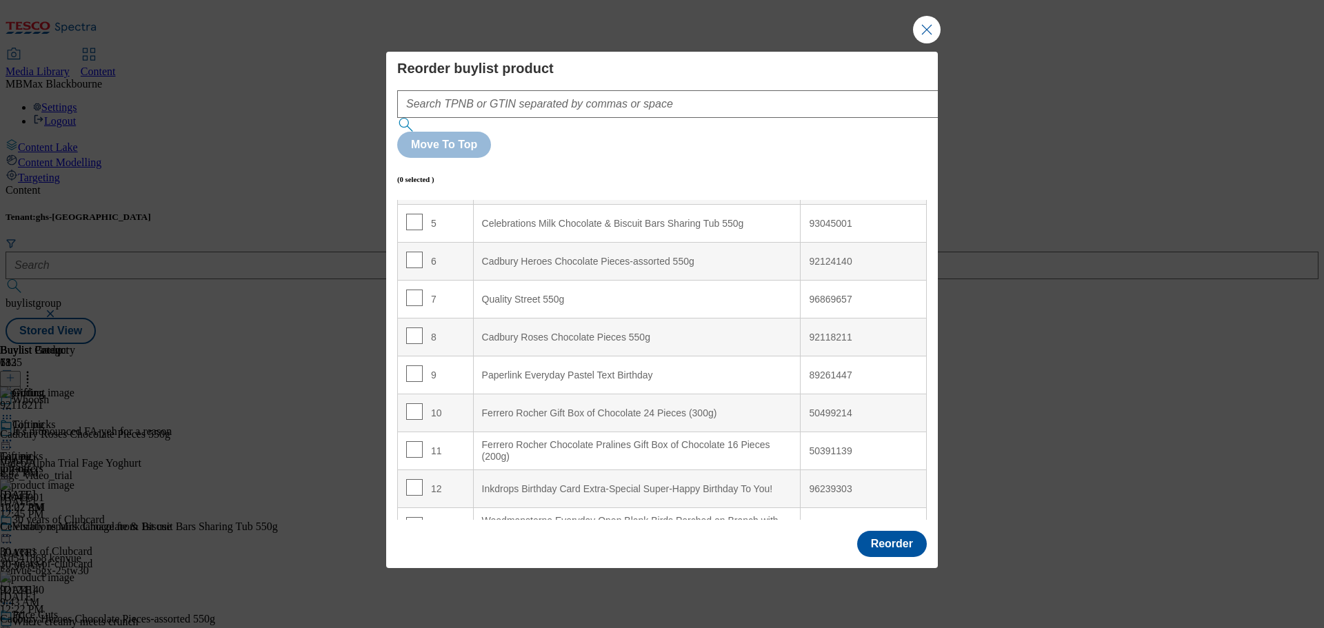
scroll to position [207, 0]
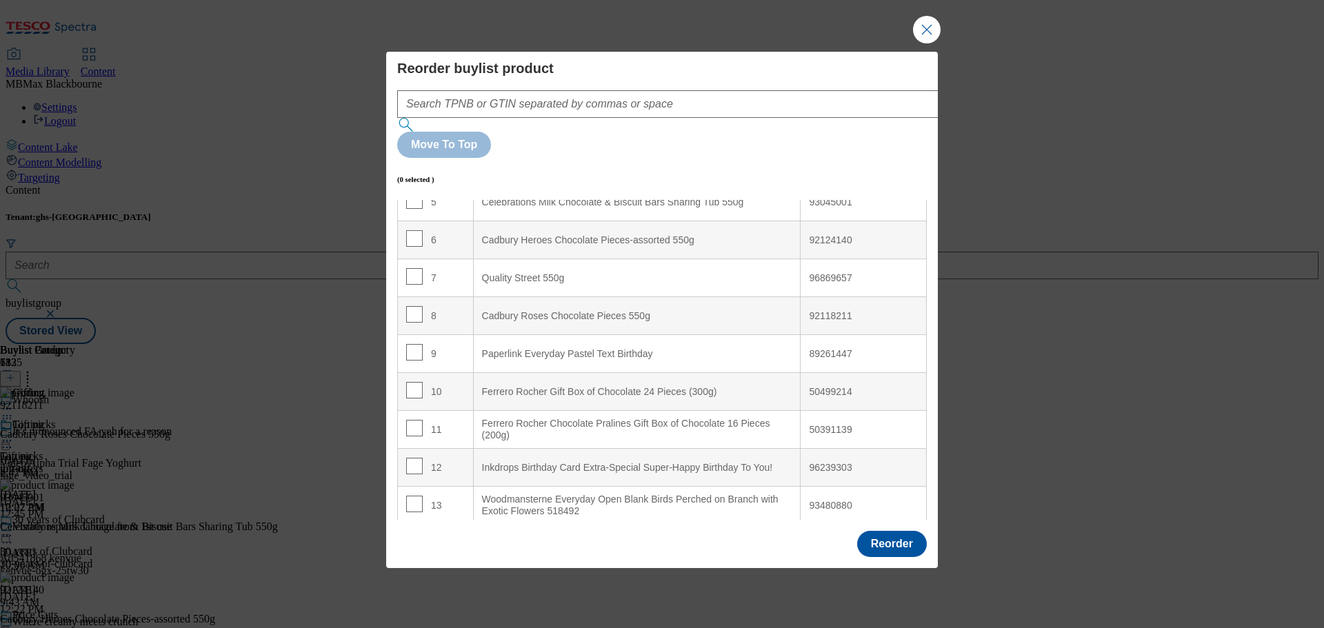
click at [415, 449] on td "12" at bounding box center [436, 468] width 76 height 38
click at [414, 458] on input "Modal" at bounding box center [414, 466] width 17 height 17
checkbox input "true"
click at [452, 183] on td "5" at bounding box center [436, 202] width 76 height 38
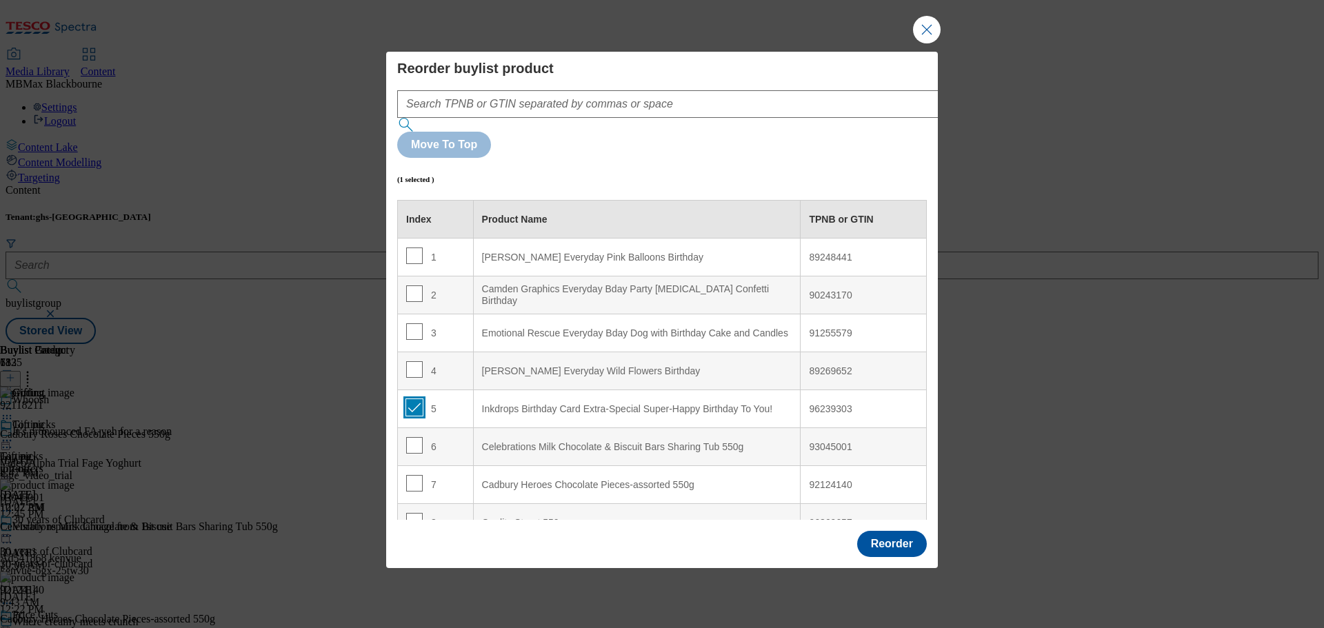
click at [413, 399] on input "Modal" at bounding box center [414, 407] width 17 height 17
checkbox input "false"
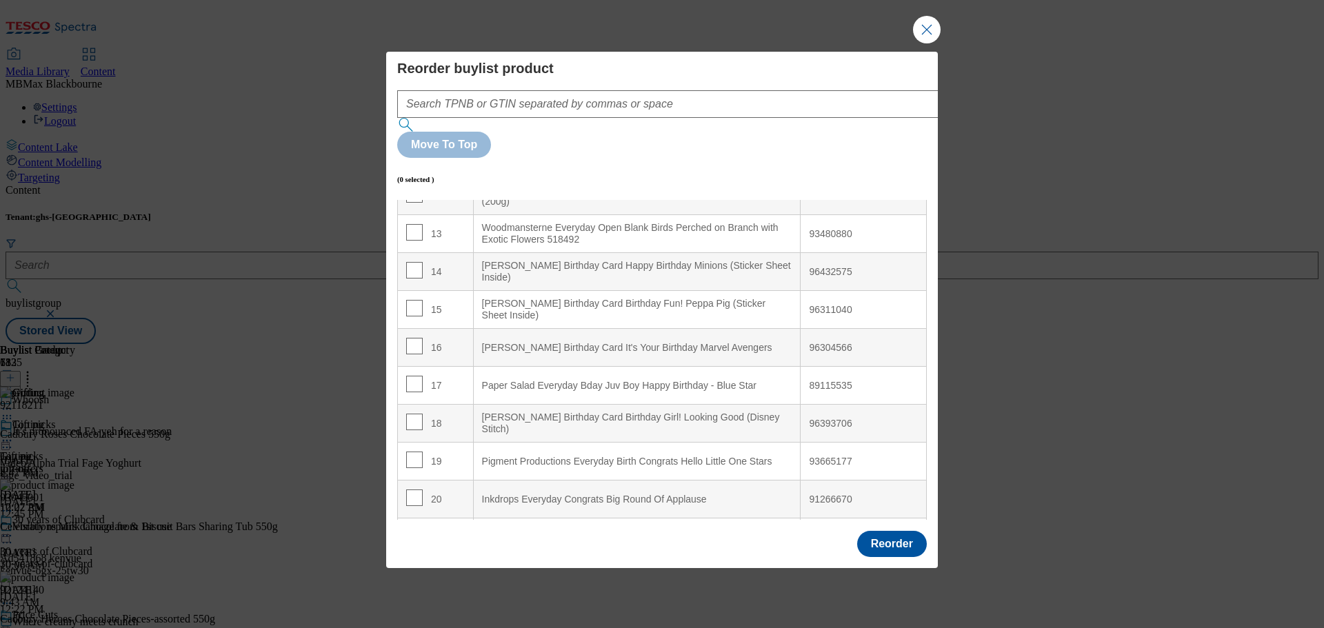
scroll to position [483, 0]
click at [412, 334] on input "Modal" at bounding box center [414, 342] width 17 height 17
checkbox input "true"
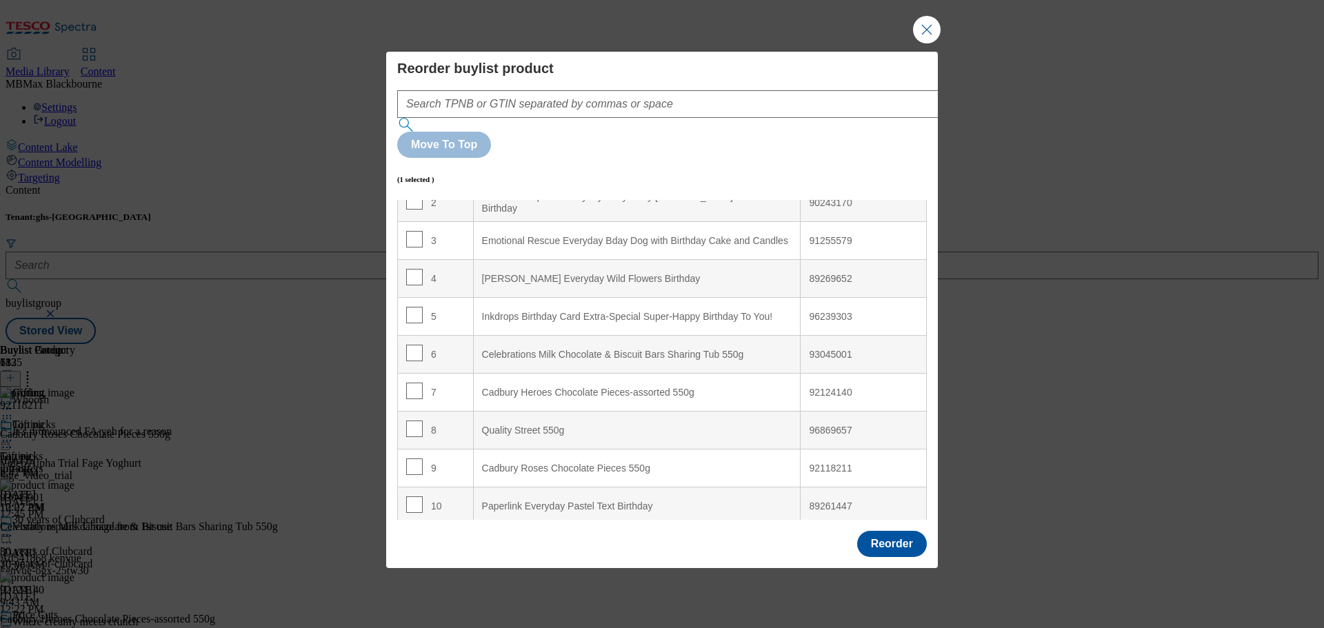
scroll to position [69, 0]
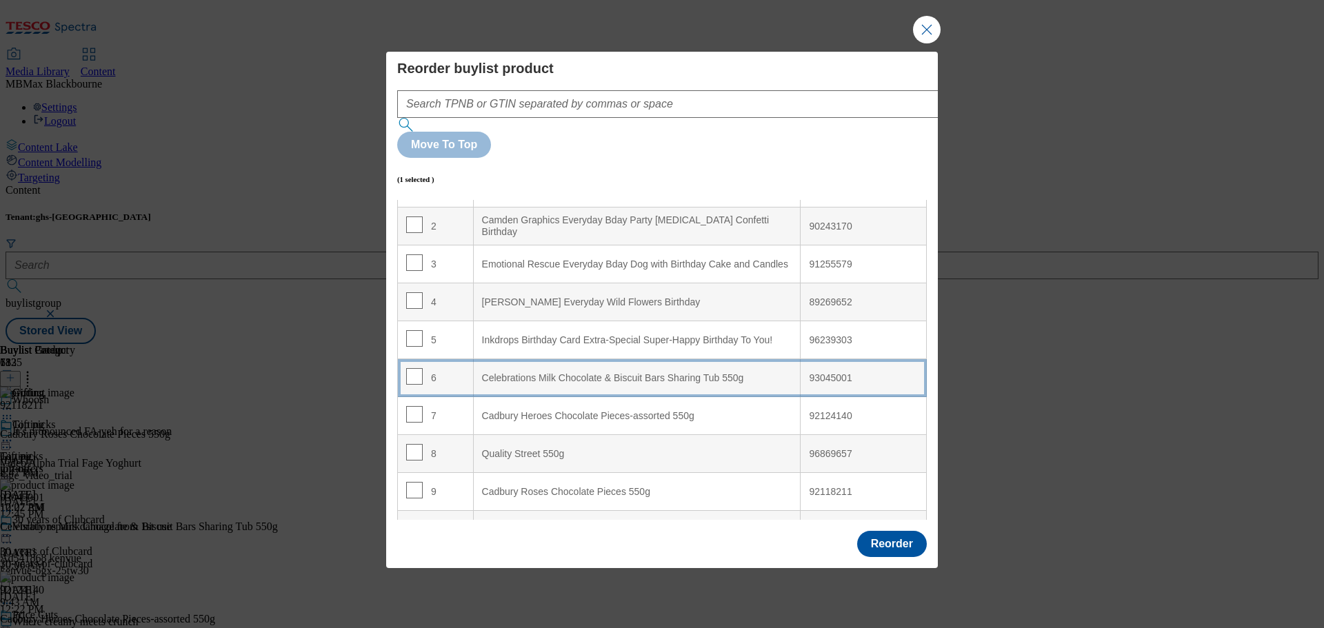
click at [456, 359] on td "6" at bounding box center [436, 378] width 76 height 38
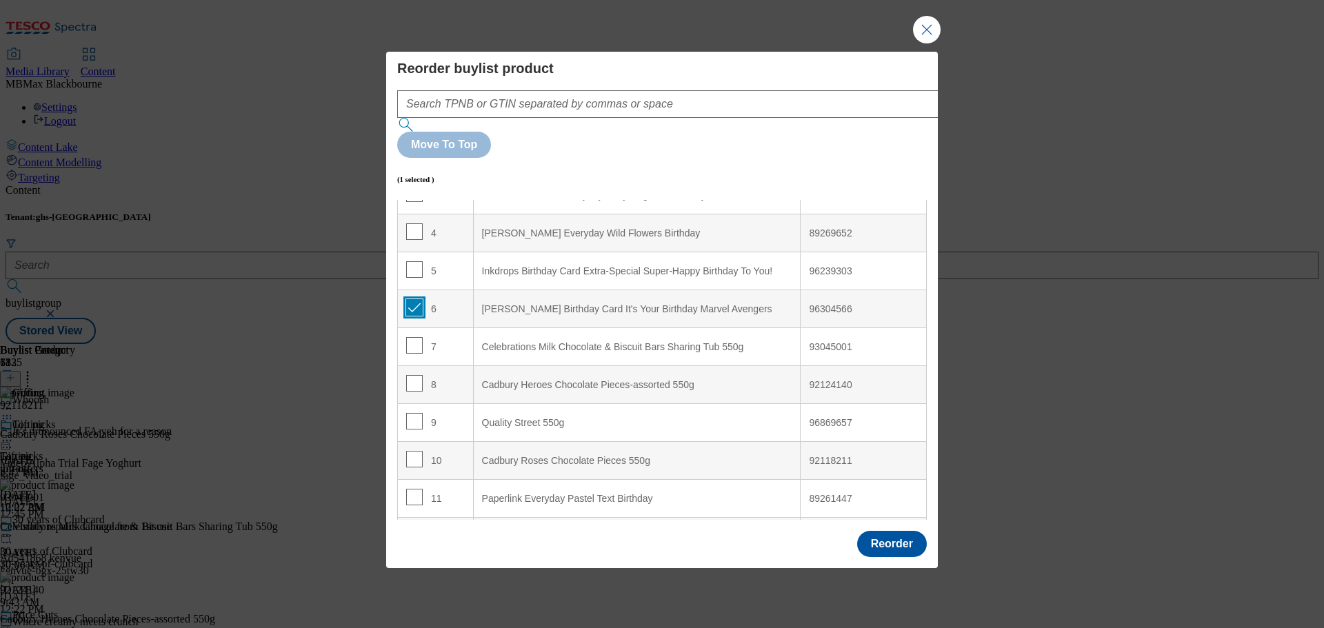
click at [409, 299] on input "Modal" at bounding box center [414, 307] width 17 height 17
checkbox input "false"
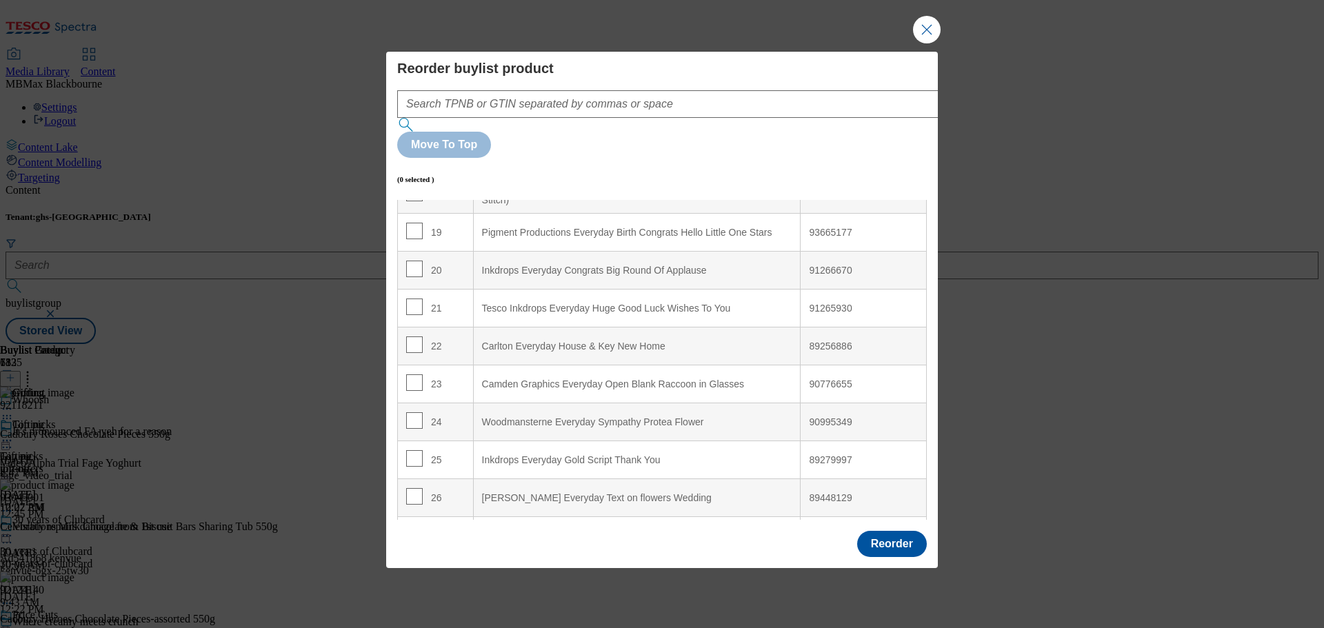
scroll to position [897, 0]
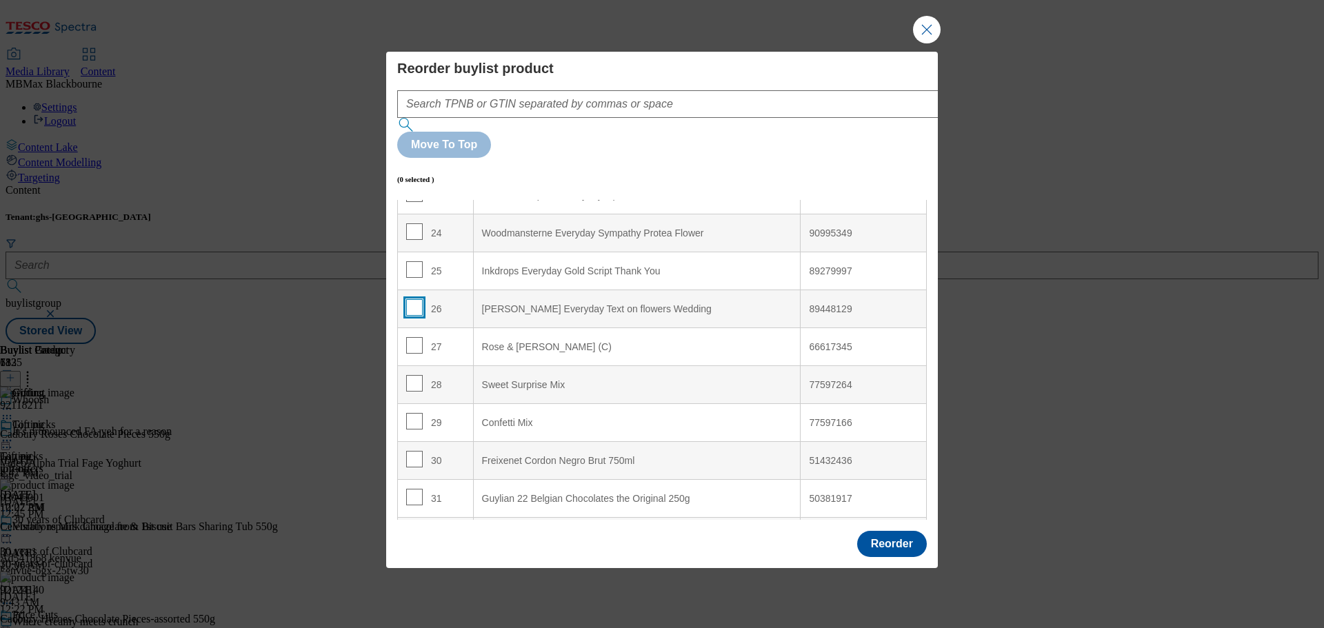
click at [406, 299] on input "Modal" at bounding box center [414, 307] width 17 height 17
checkbox input "true"
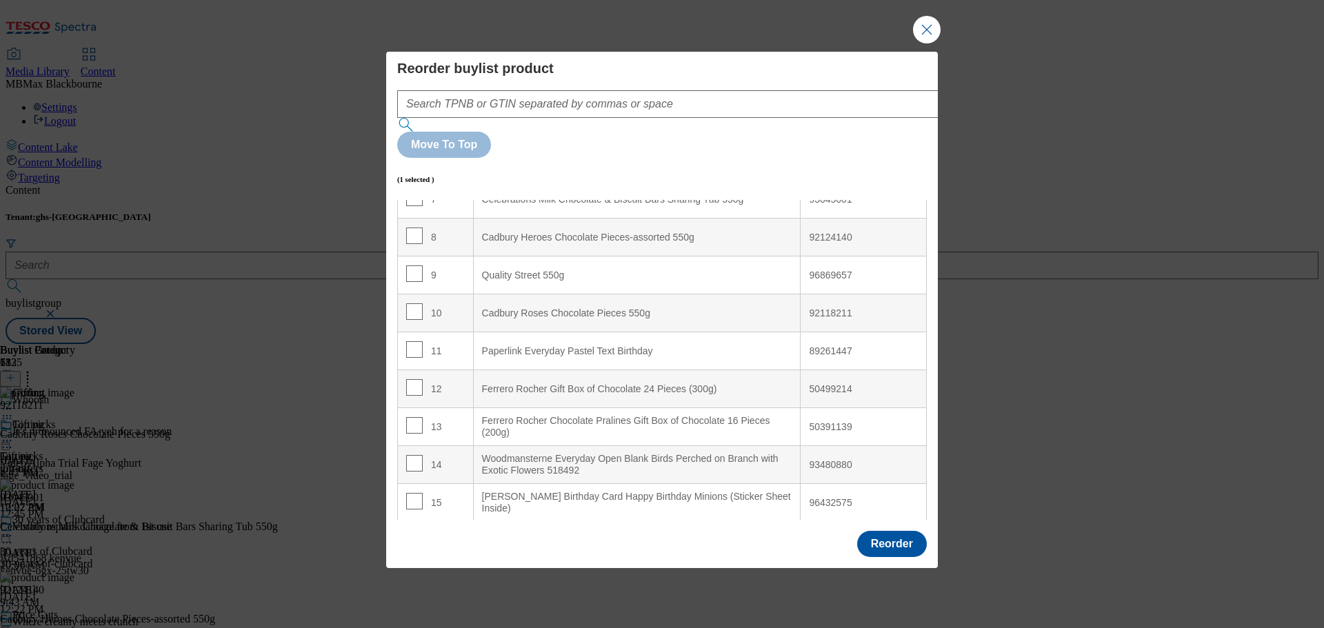
scroll to position [276, 0]
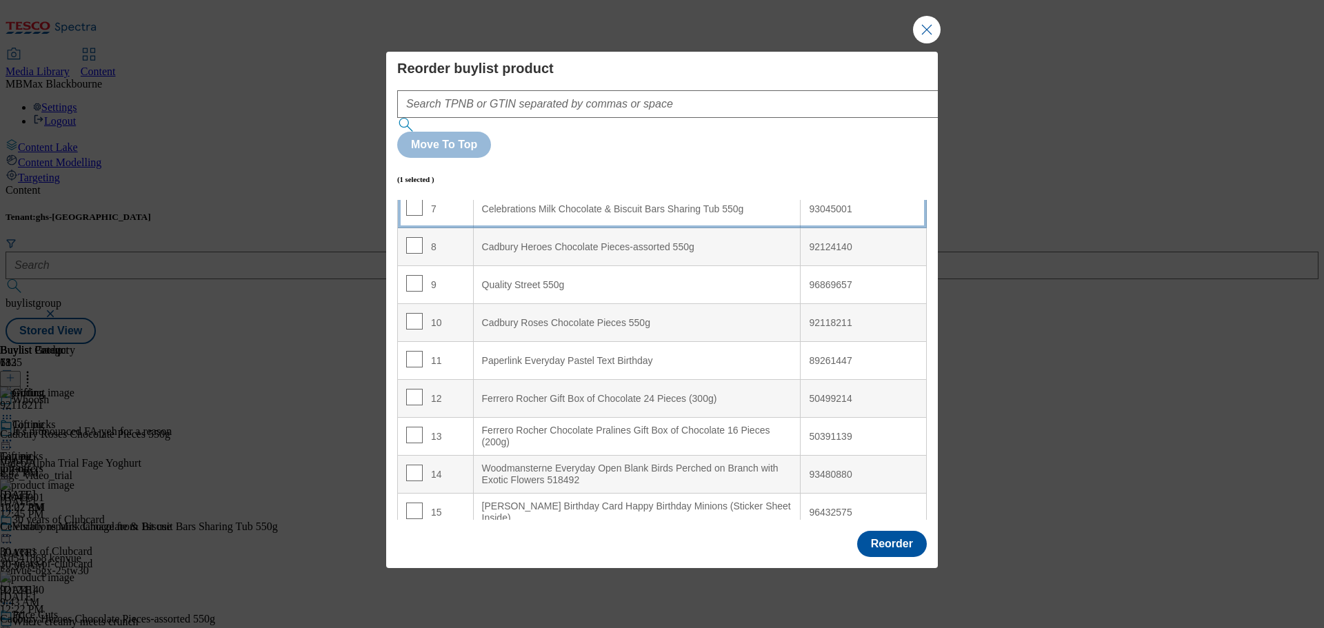
click at [459, 190] on td "7" at bounding box center [436, 209] width 76 height 38
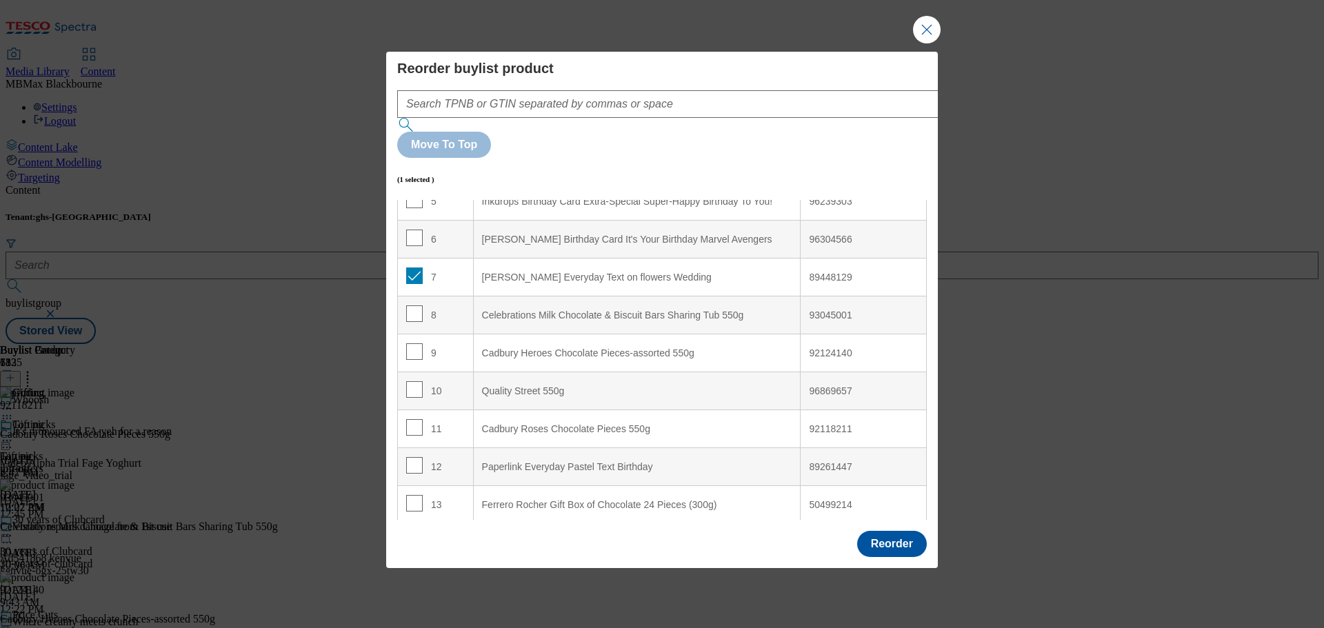
scroll to position [207, 0]
click at [413, 268] on input "Modal" at bounding box center [414, 276] width 17 height 17
checkbox input "false"
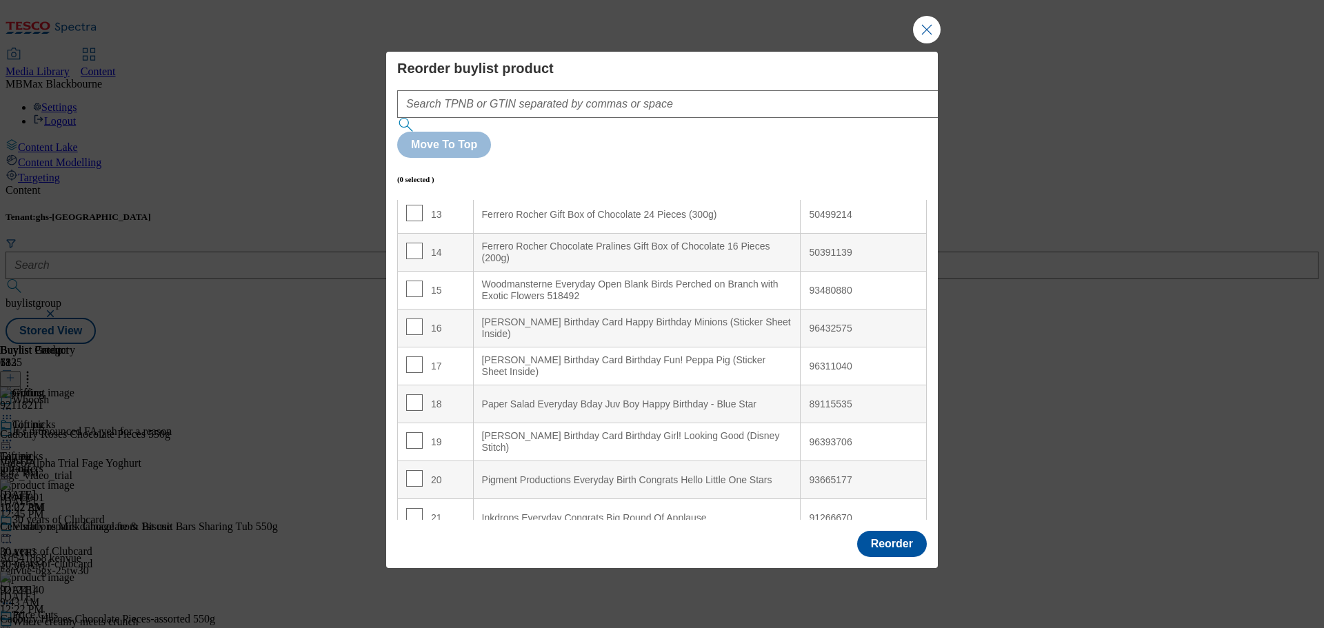
scroll to position [483, 0]
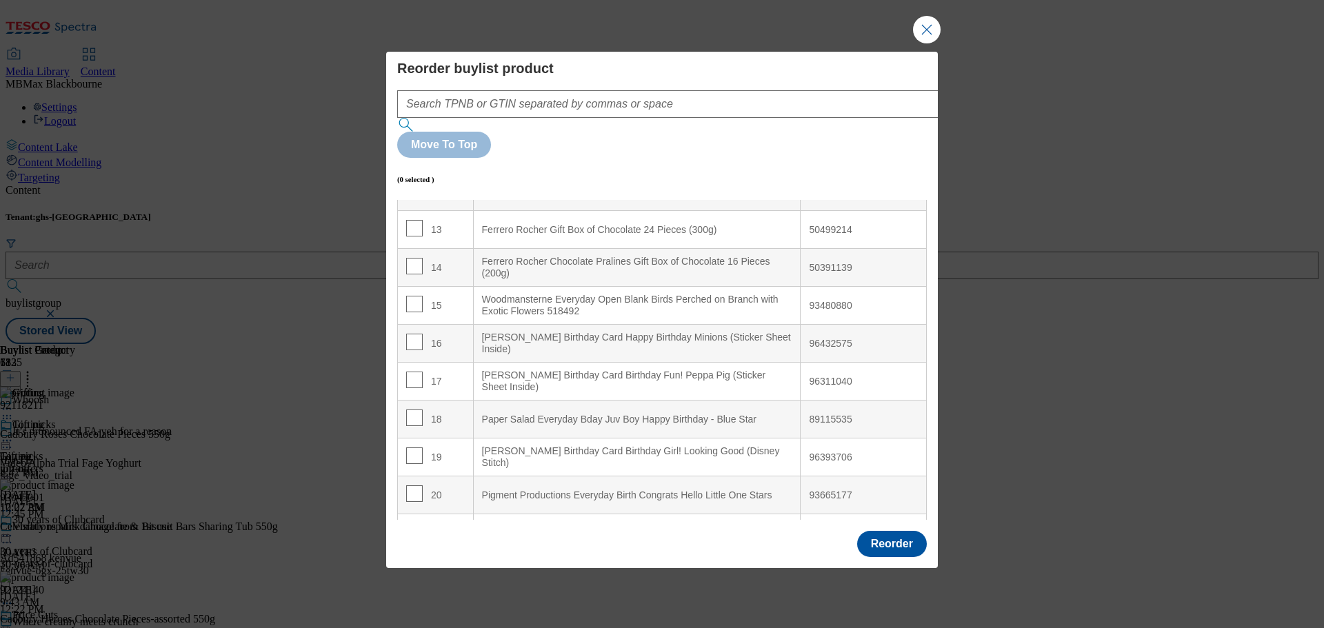
click at [455, 410] on div "18" at bounding box center [435, 420] width 59 height 20
click at [417, 410] on input "Modal" at bounding box center [414, 418] width 17 height 17
checkbox input "true"
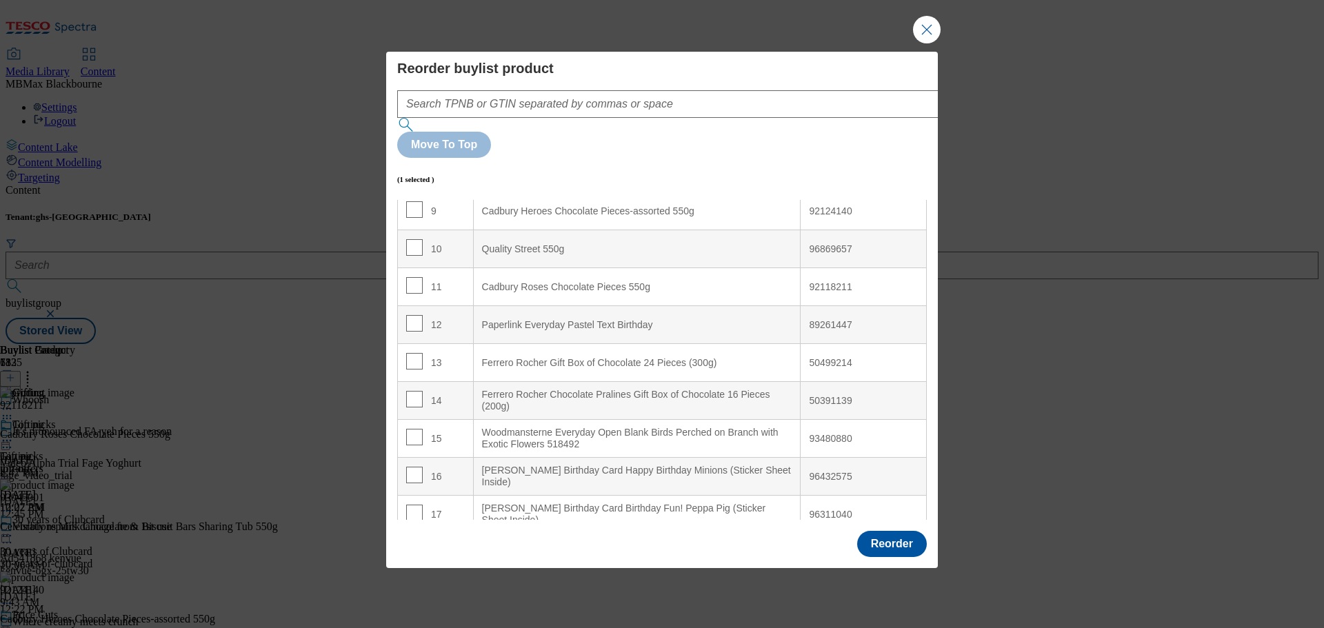
scroll to position [138, 0]
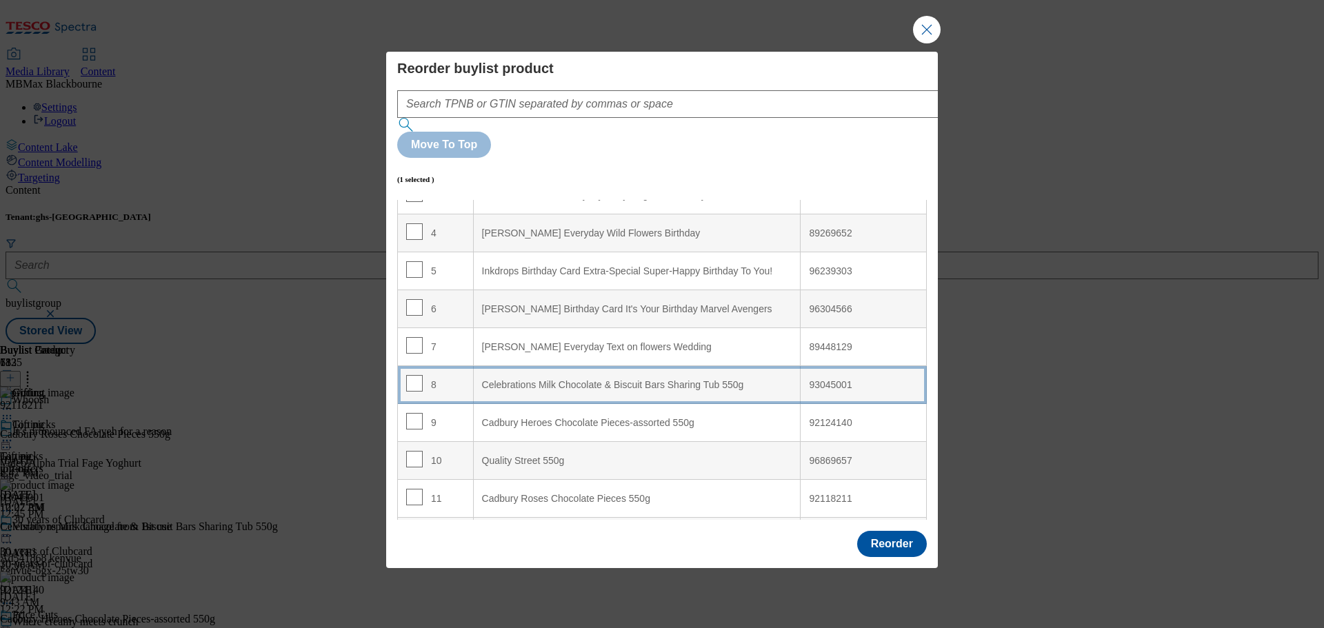
click at [453, 375] on div "8" at bounding box center [435, 385] width 59 height 20
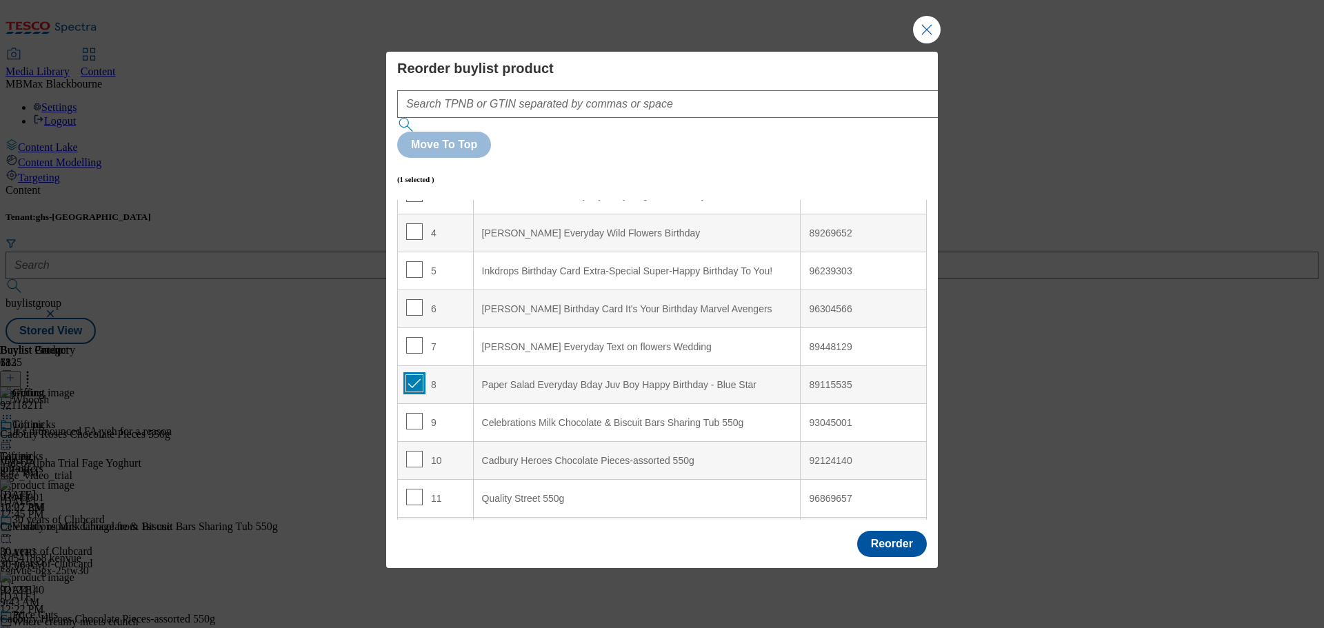
click at [415, 375] on input "Modal" at bounding box center [414, 383] width 17 height 17
checkbox input "false"
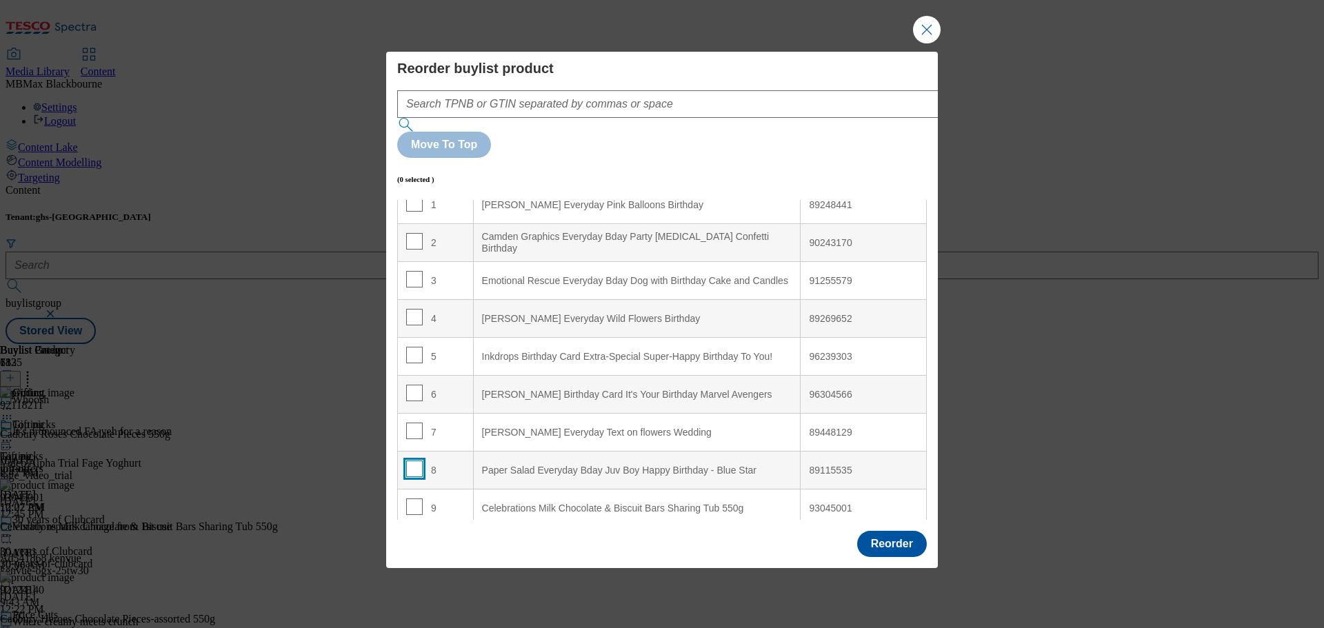
scroll to position [0, 0]
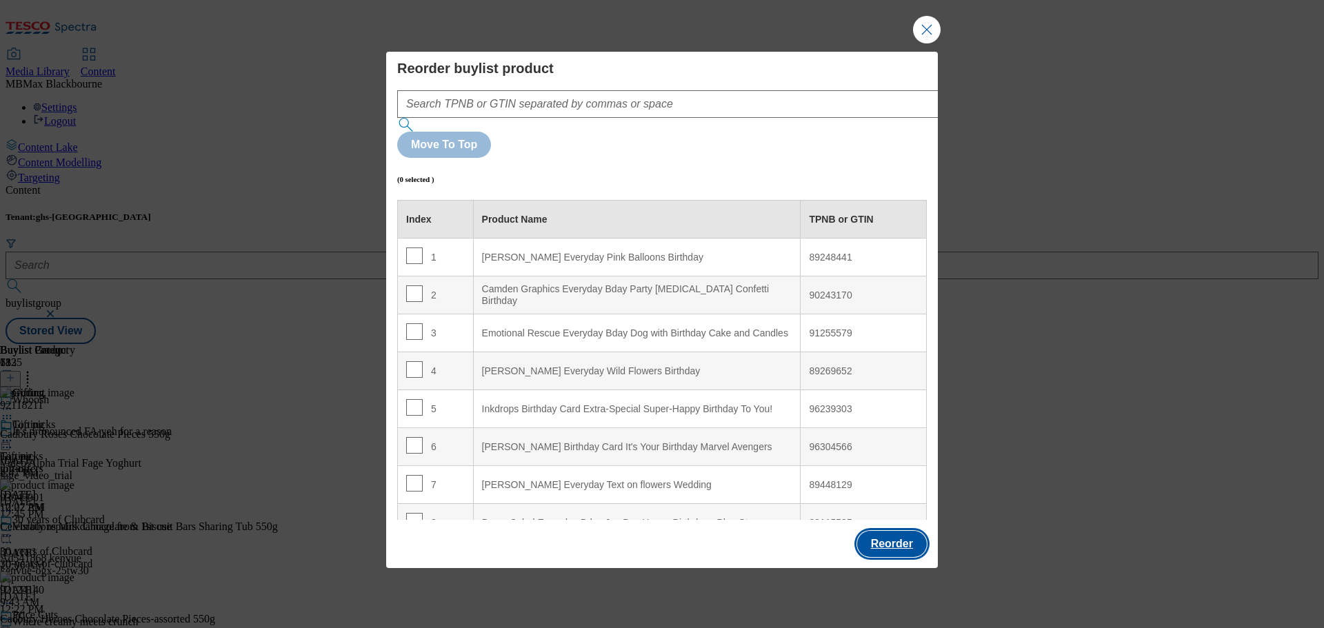
click at [887, 531] on button "Reorder" at bounding box center [892, 544] width 70 height 26
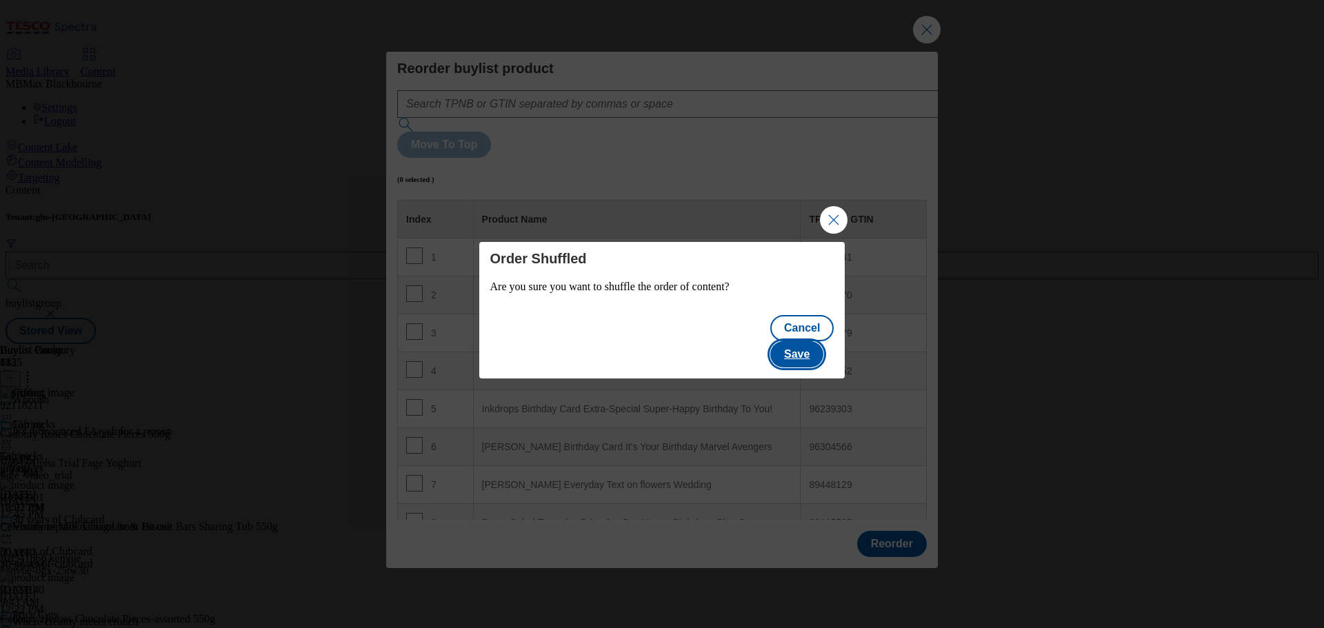
click at [810, 346] on button "Save" at bounding box center [796, 354] width 53 height 26
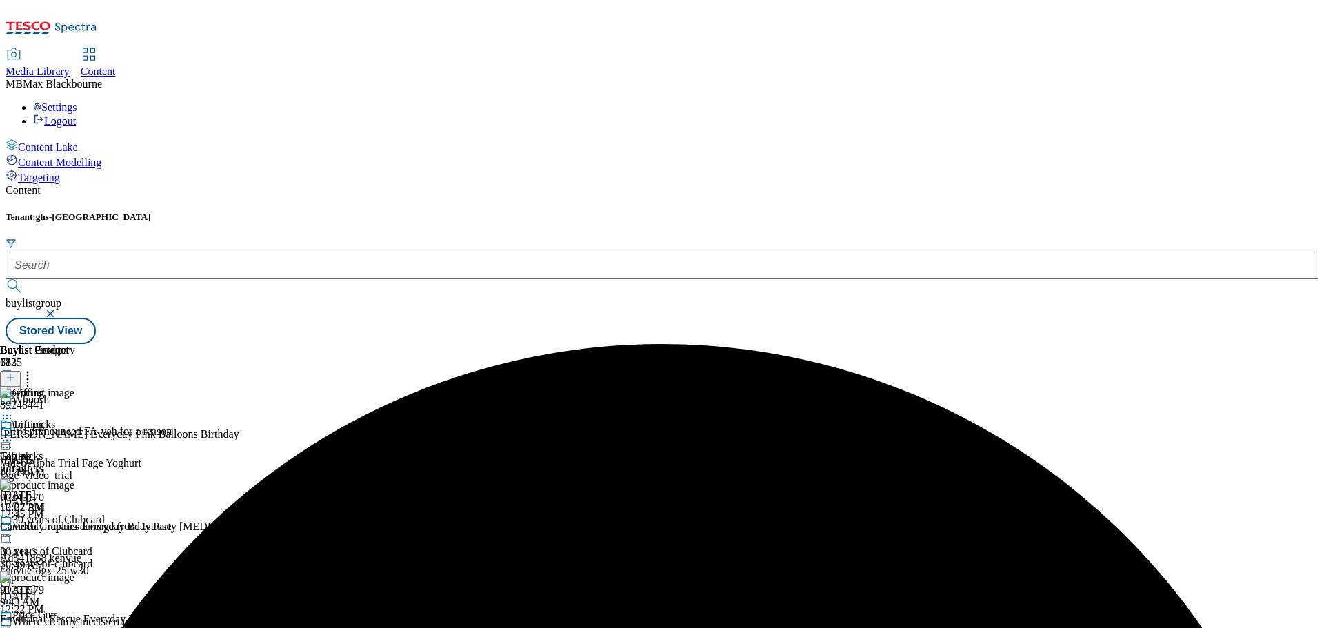
click at [351, 344] on header "Buylist Product 183" at bounding box center [175, 365] width 351 height 43
click at [34, 369] on icon at bounding box center [28, 376] width 14 height 14
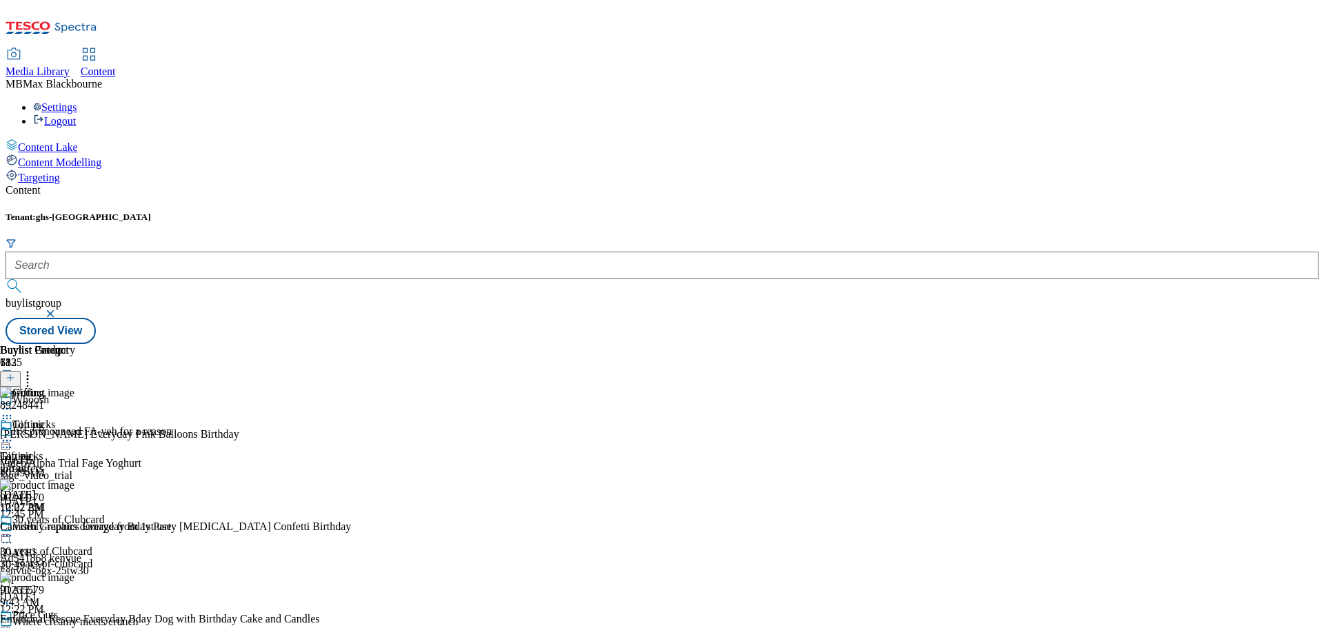
click at [75, 344] on header "Buylist Category 1" at bounding box center [37, 365] width 75 height 43
click at [34, 369] on icon at bounding box center [28, 376] width 14 height 14
click at [97, 475] on div "Gifting Gifting gifting [DATE] 12:07 PM" at bounding box center [48, 522] width 97 height 95
click at [14, 434] on icon at bounding box center [7, 441] width 14 height 14
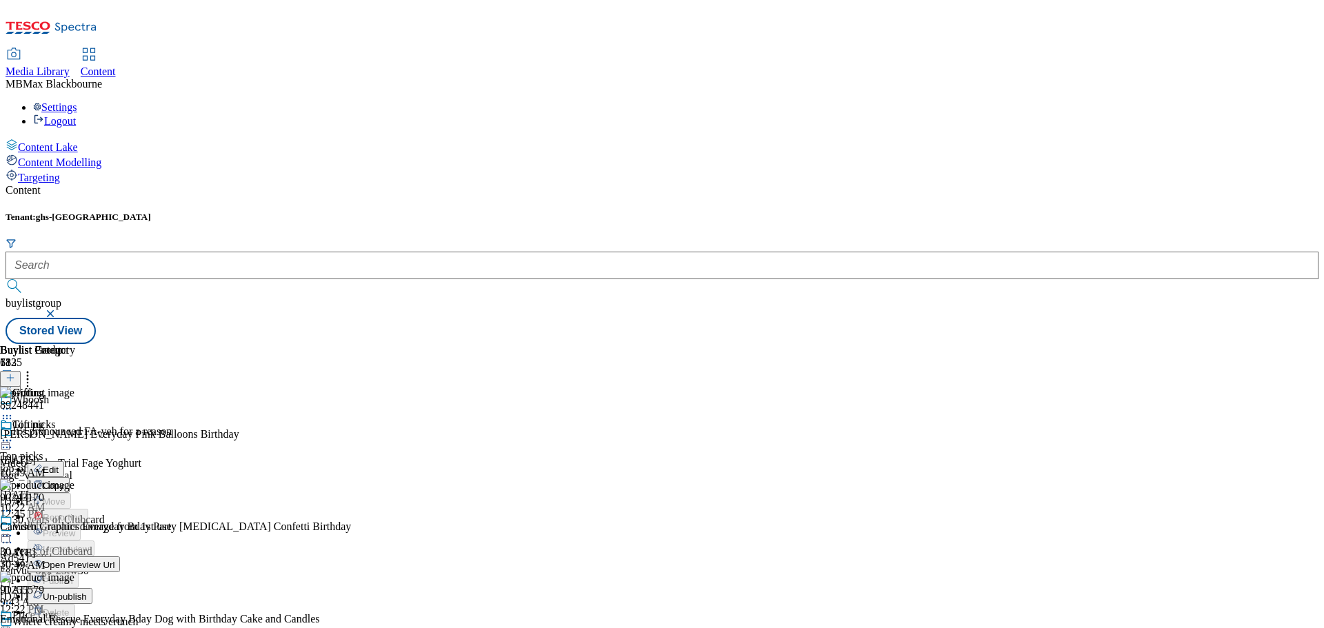
click at [64, 461] on button "Edit" at bounding box center [46, 469] width 37 height 16
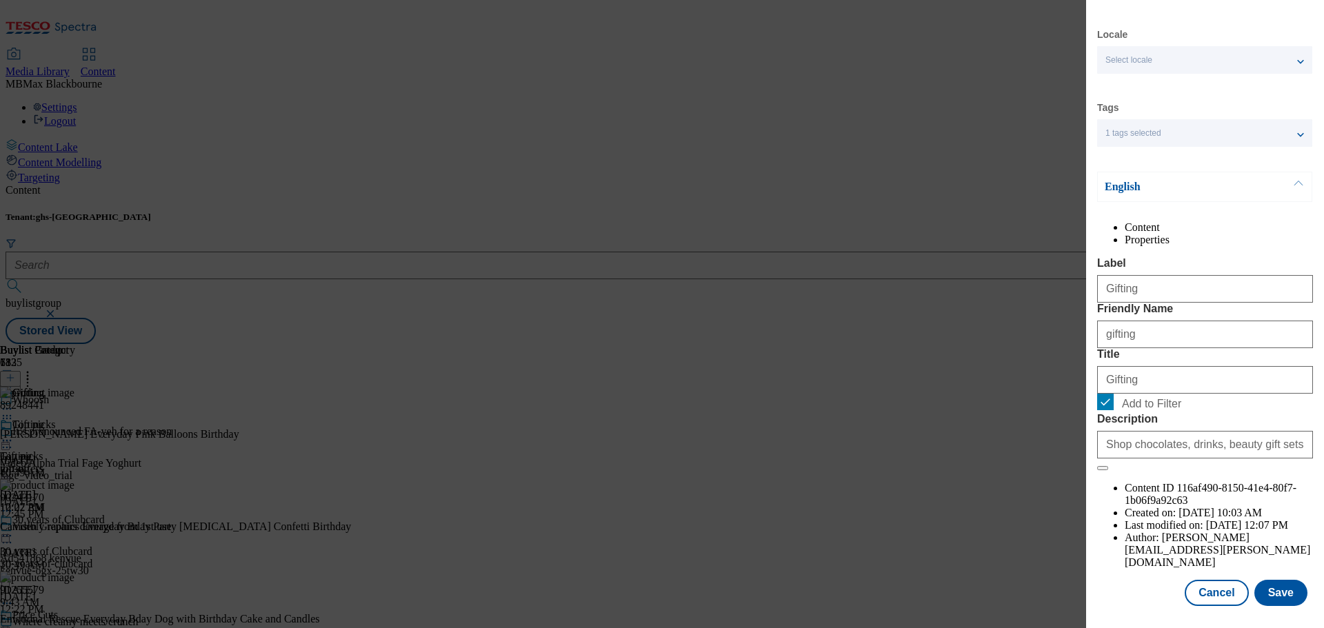
scroll to position [50, 0]
click at [1272, 591] on button "Save" at bounding box center [1281, 593] width 53 height 26
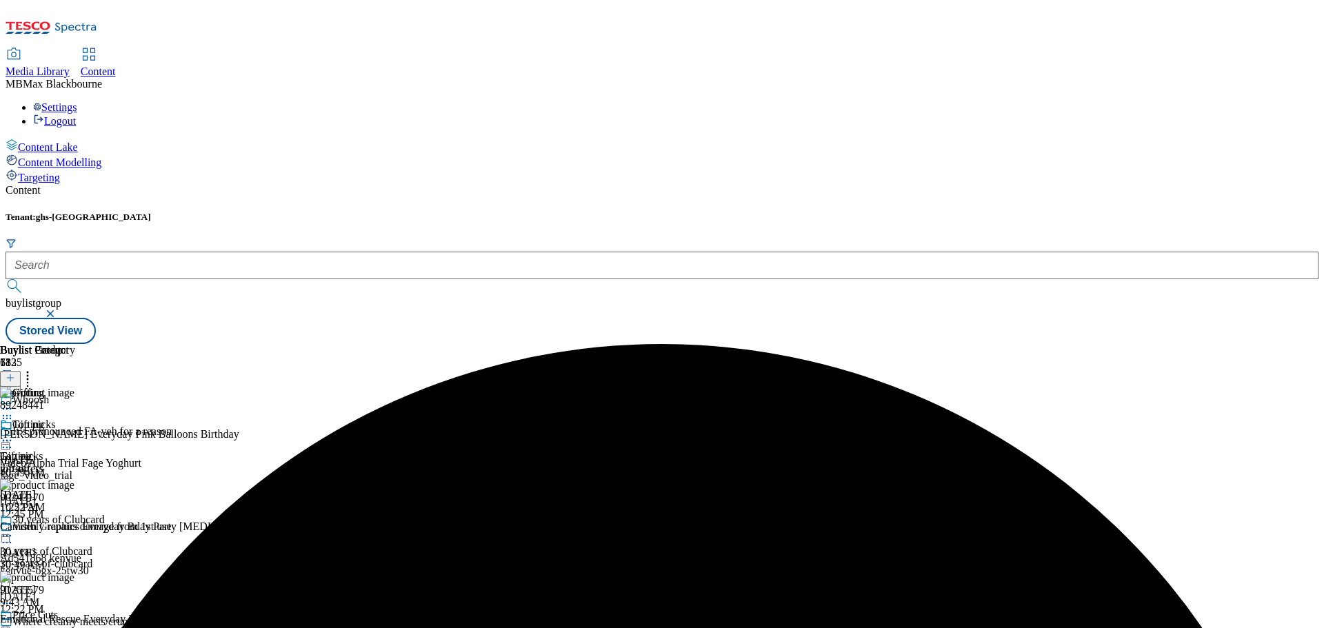
click at [14, 434] on icon at bounding box center [7, 441] width 14 height 14
click at [81, 525] on button "Preview" at bounding box center [54, 533] width 53 height 16
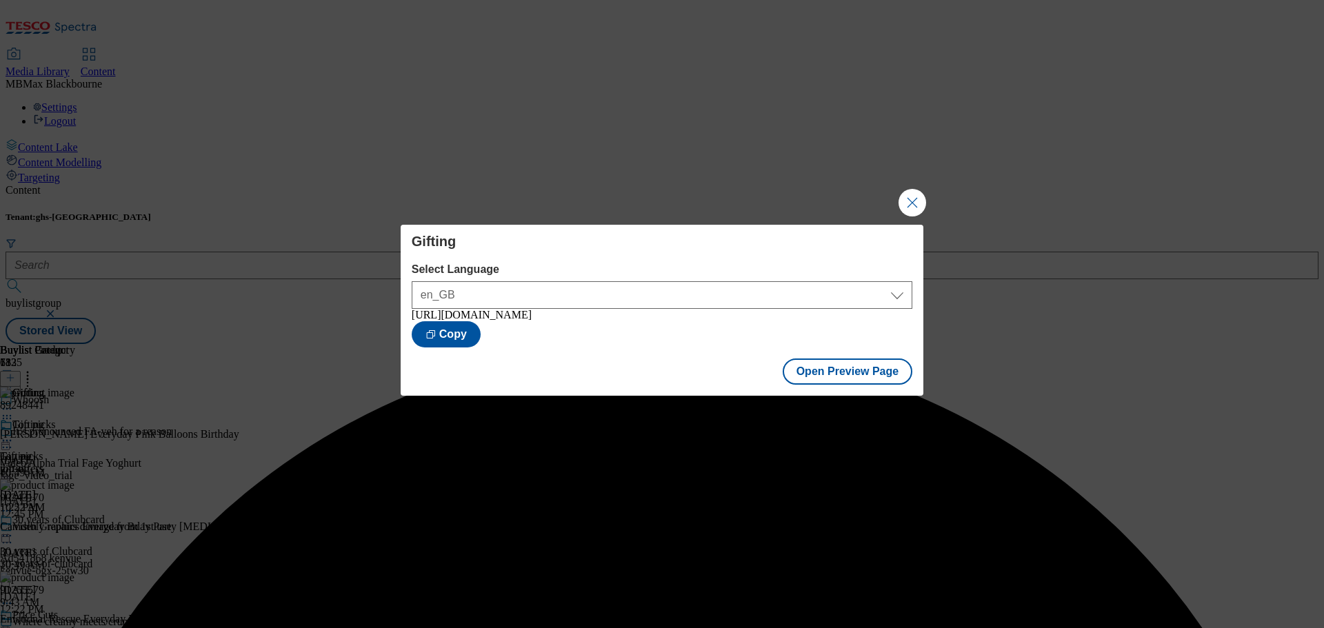
click at [948, 227] on div "Gifting Select Language en_GB en_GB [URL][DOMAIN_NAME] Copy Open Preview Page" at bounding box center [662, 314] width 1324 height 628
click at [920, 194] on button "Close Modal" at bounding box center [913, 203] width 28 height 28
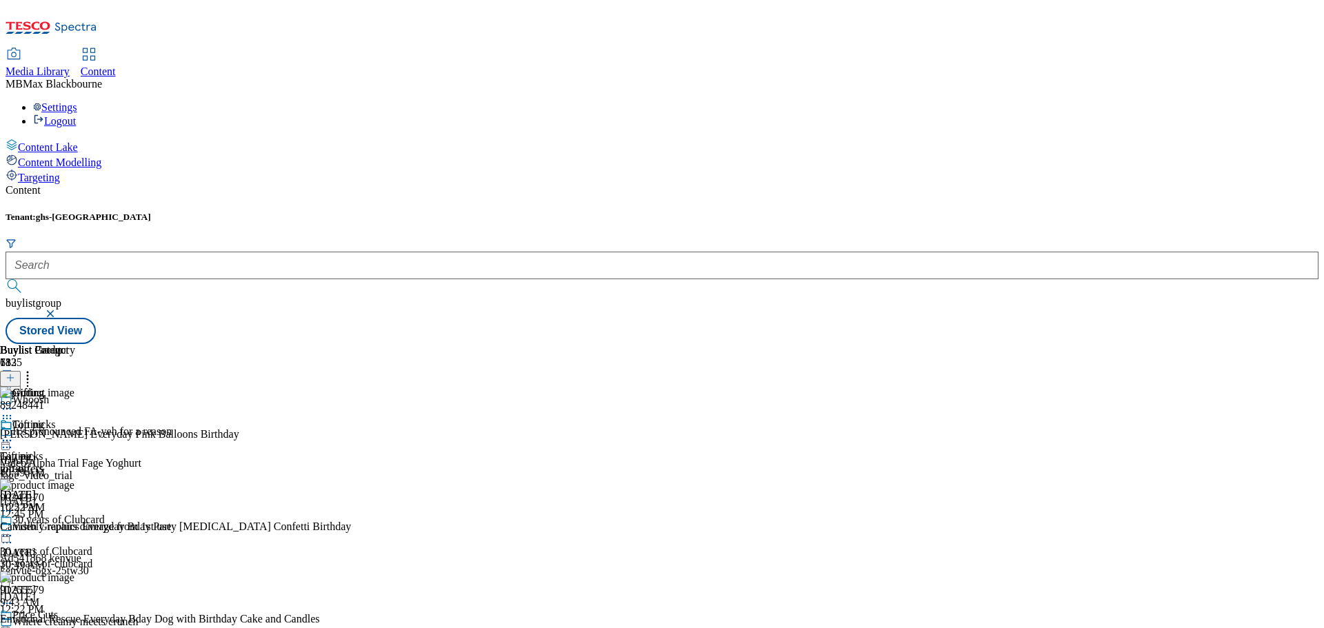
click at [14, 434] on icon at bounding box center [7, 441] width 14 height 14
click at [79, 572] on button "Publish" at bounding box center [53, 580] width 51 height 16
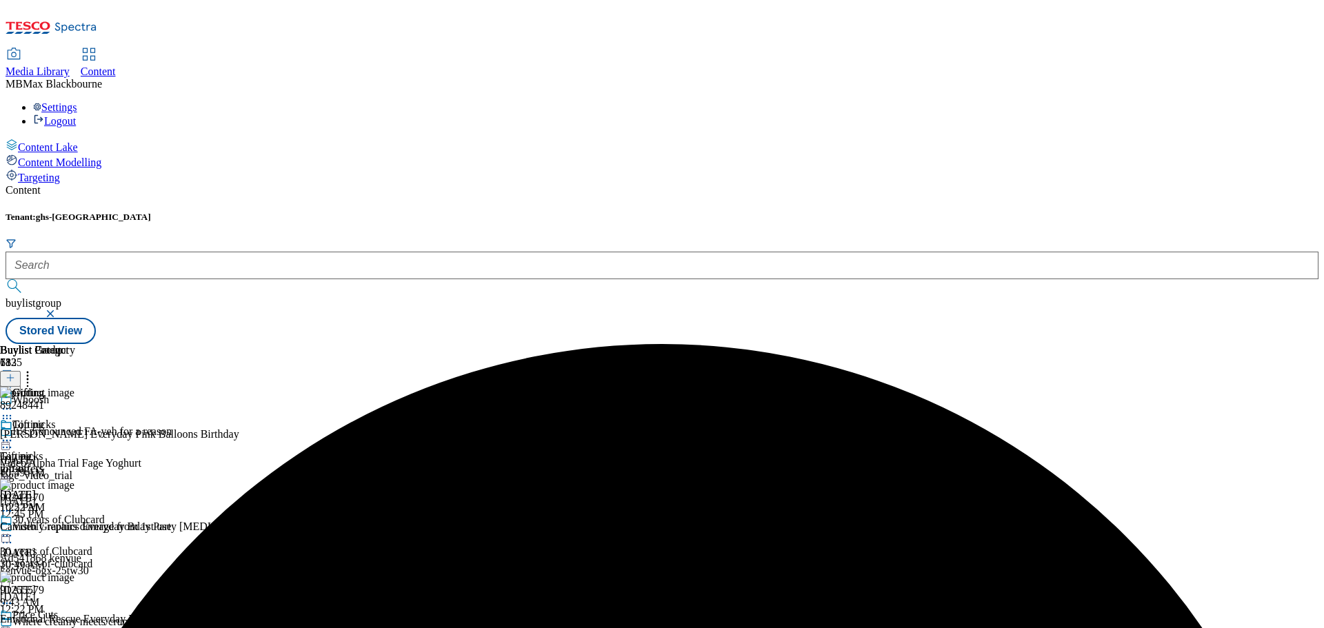
click at [75, 419] on div "Gifting Gifting gifting [DATE] 1:25 PM" at bounding box center [37, 466] width 75 height 95
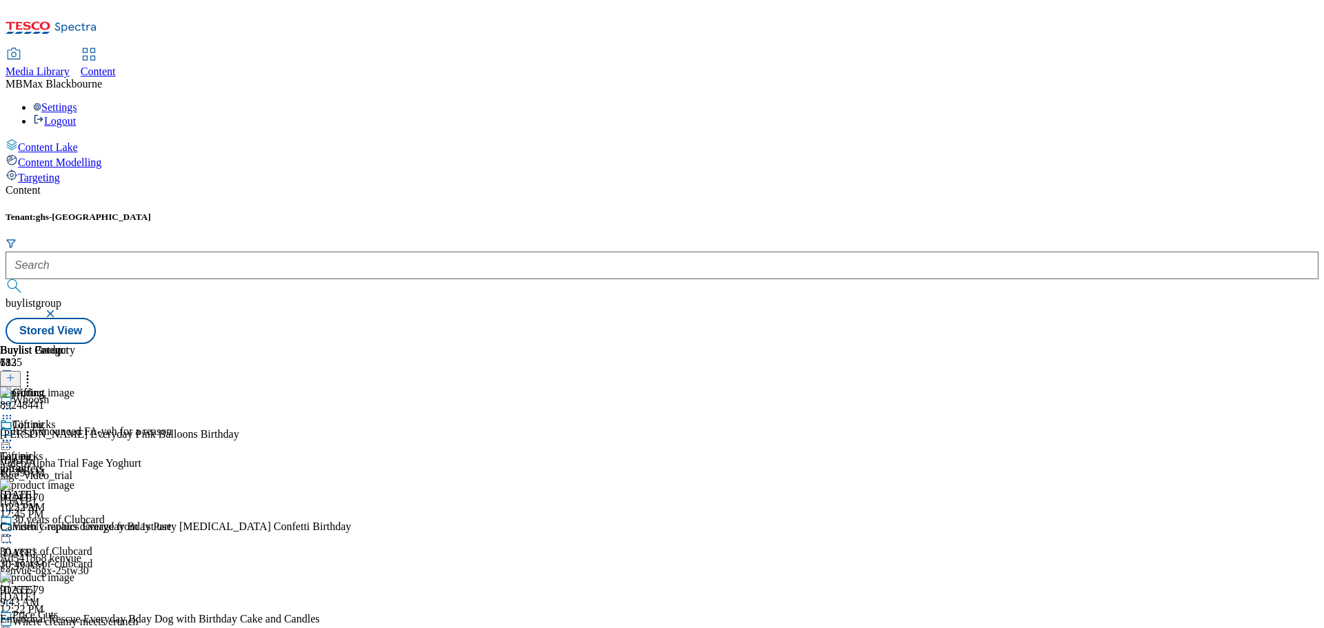
click at [75, 449] on div "Gifting Gifting gifting [DATE] 1:25 PM" at bounding box center [37, 466] width 75 height 95
